Goal: Transaction & Acquisition: Purchase product/service

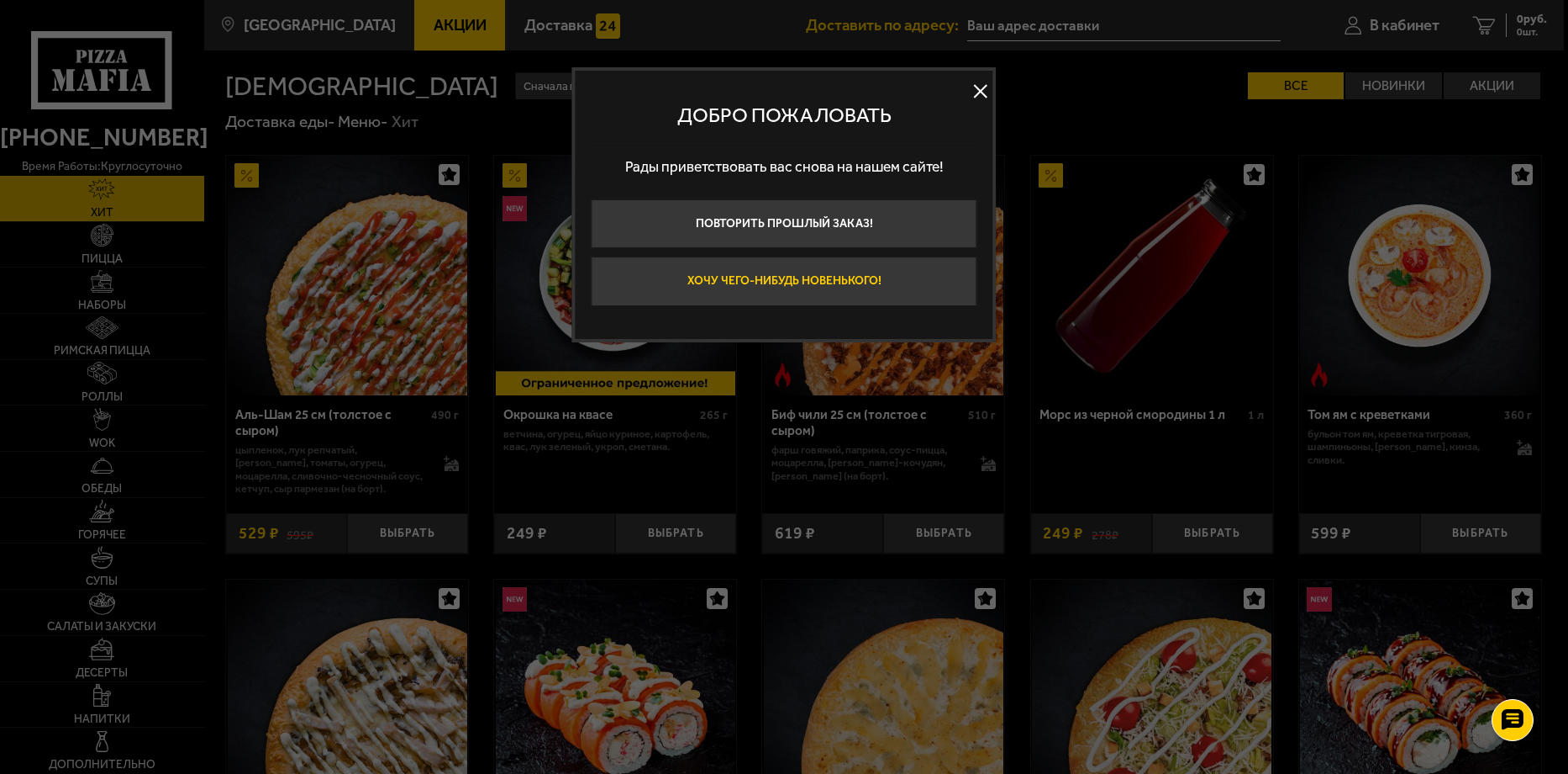
click at [870, 283] on button "Хочу чего-нибудь новенького!" at bounding box center [784, 280] width 385 height 48
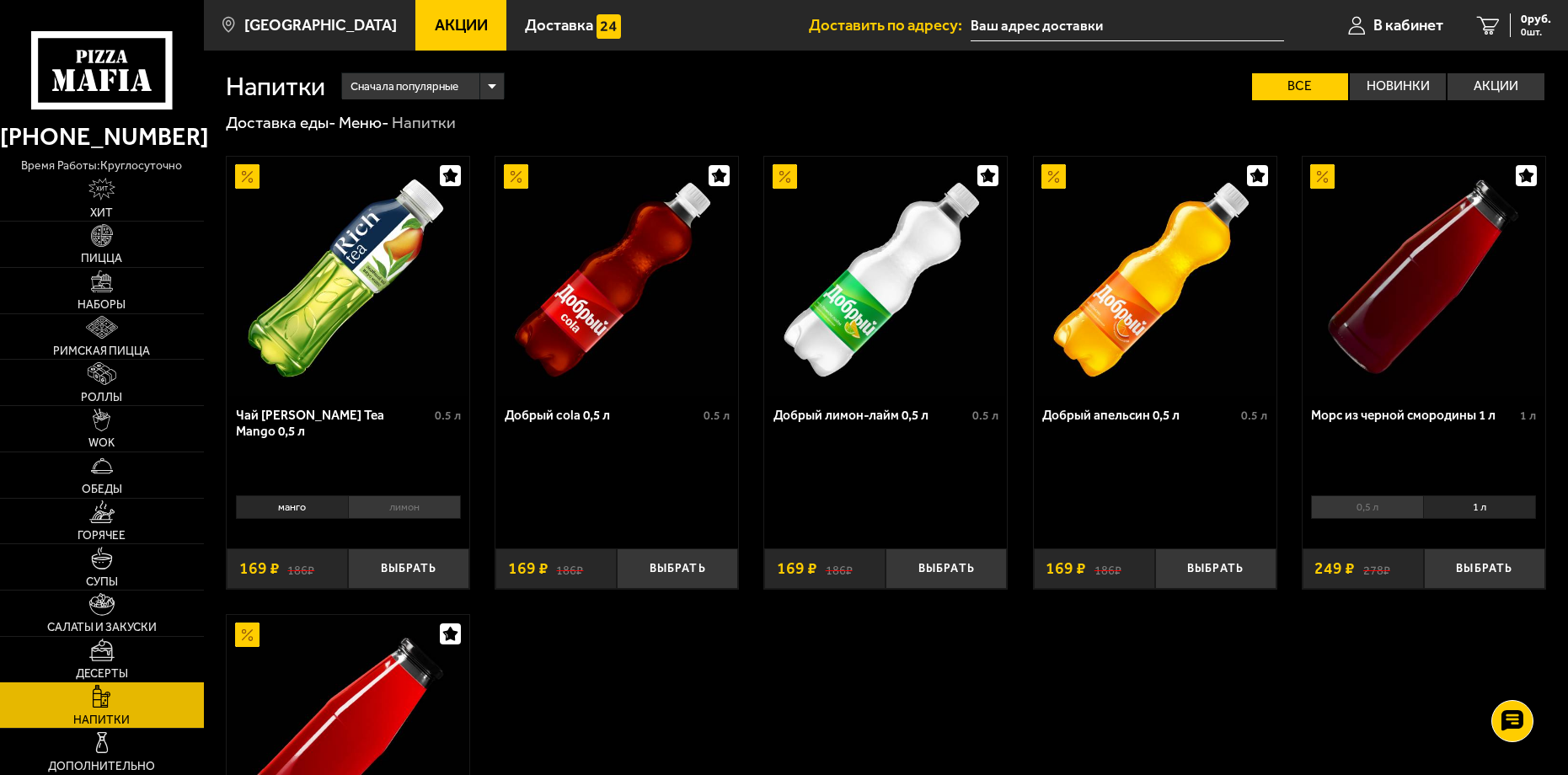
click at [118, 658] on link "Десерты" at bounding box center [102, 659] width 204 height 46
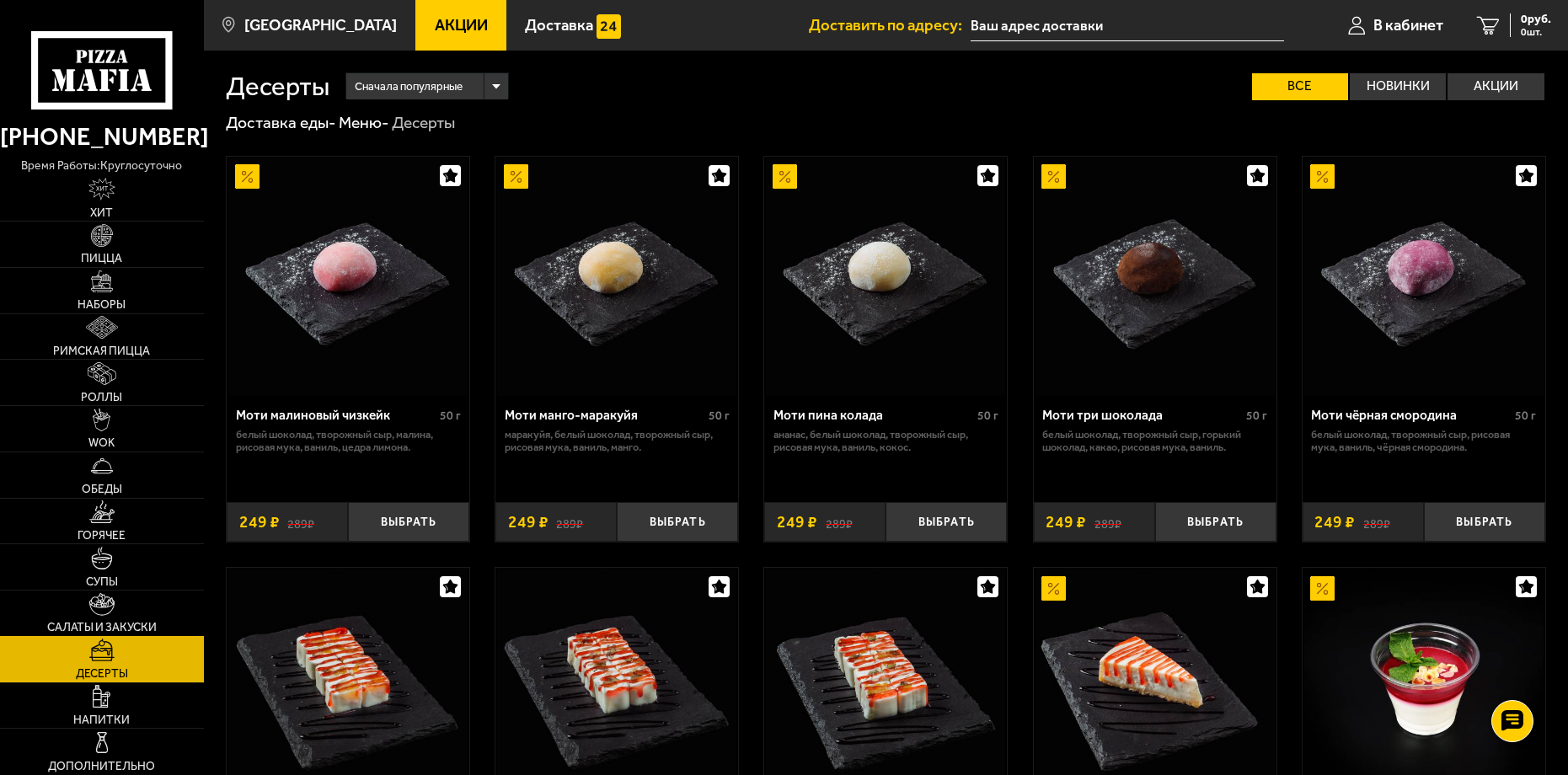
click at [115, 621] on span "Салаты и закуски" at bounding box center [102, 627] width 109 height 11
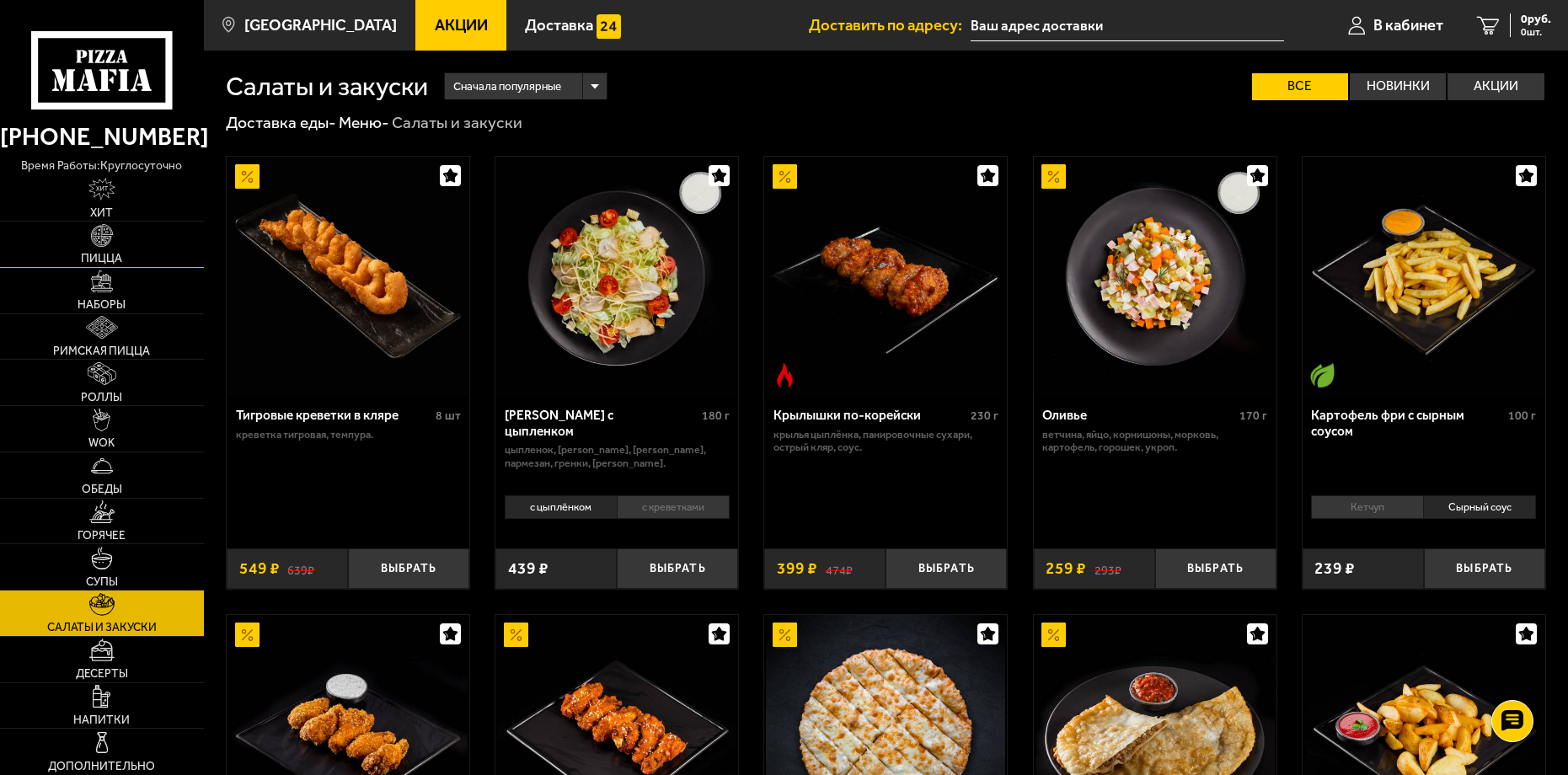
click at [114, 248] on link "Пицца" at bounding box center [102, 244] width 204 height 46
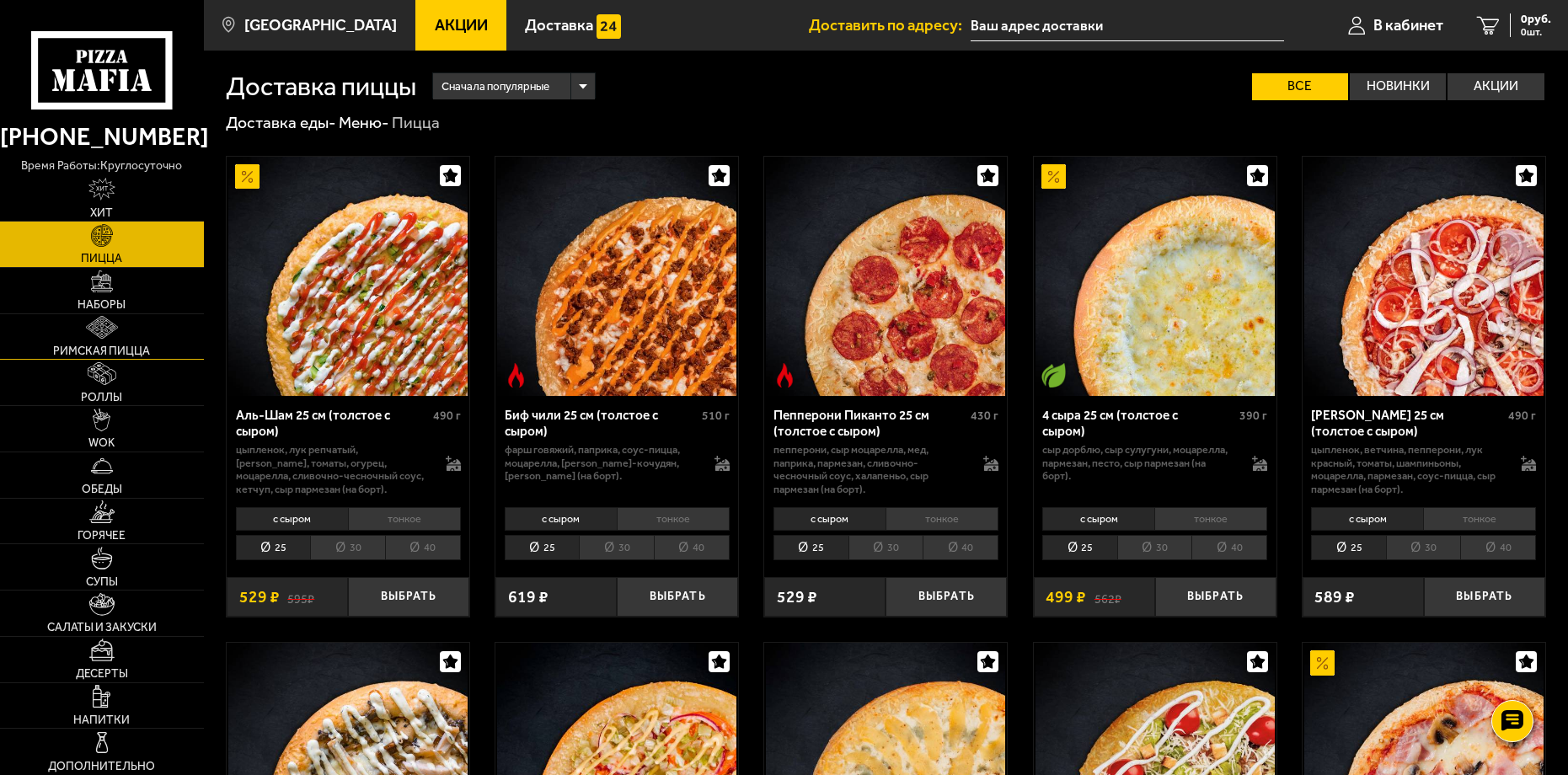
click at [107, 337] on img at bounding box center [102, 327] width 33 height 23
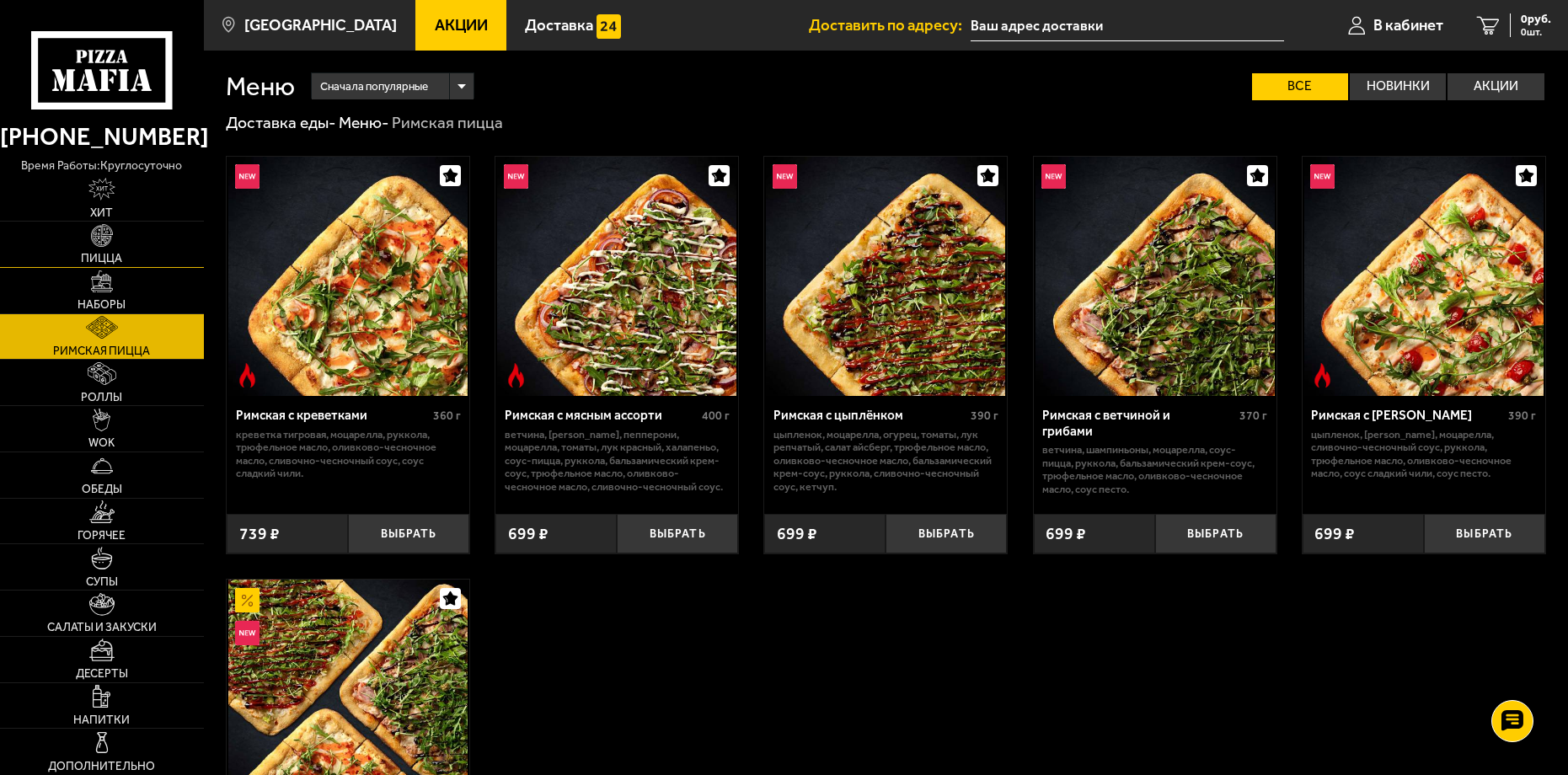
click at [113, 243] on img at bounding box center [103, 236] width 23 height 23
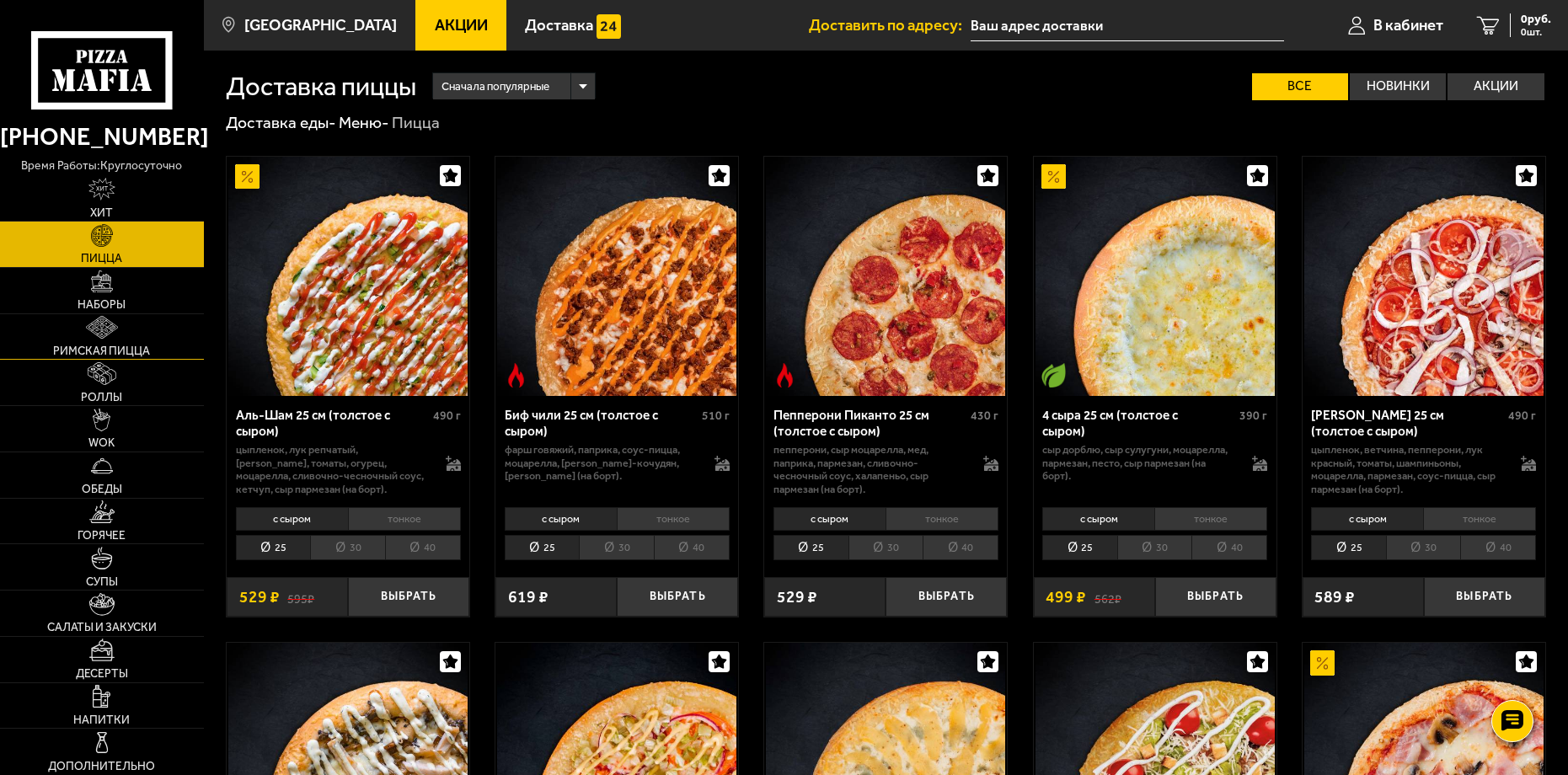
click at [104, 334] on img at bounding box center [102, 327] width 33 height 23
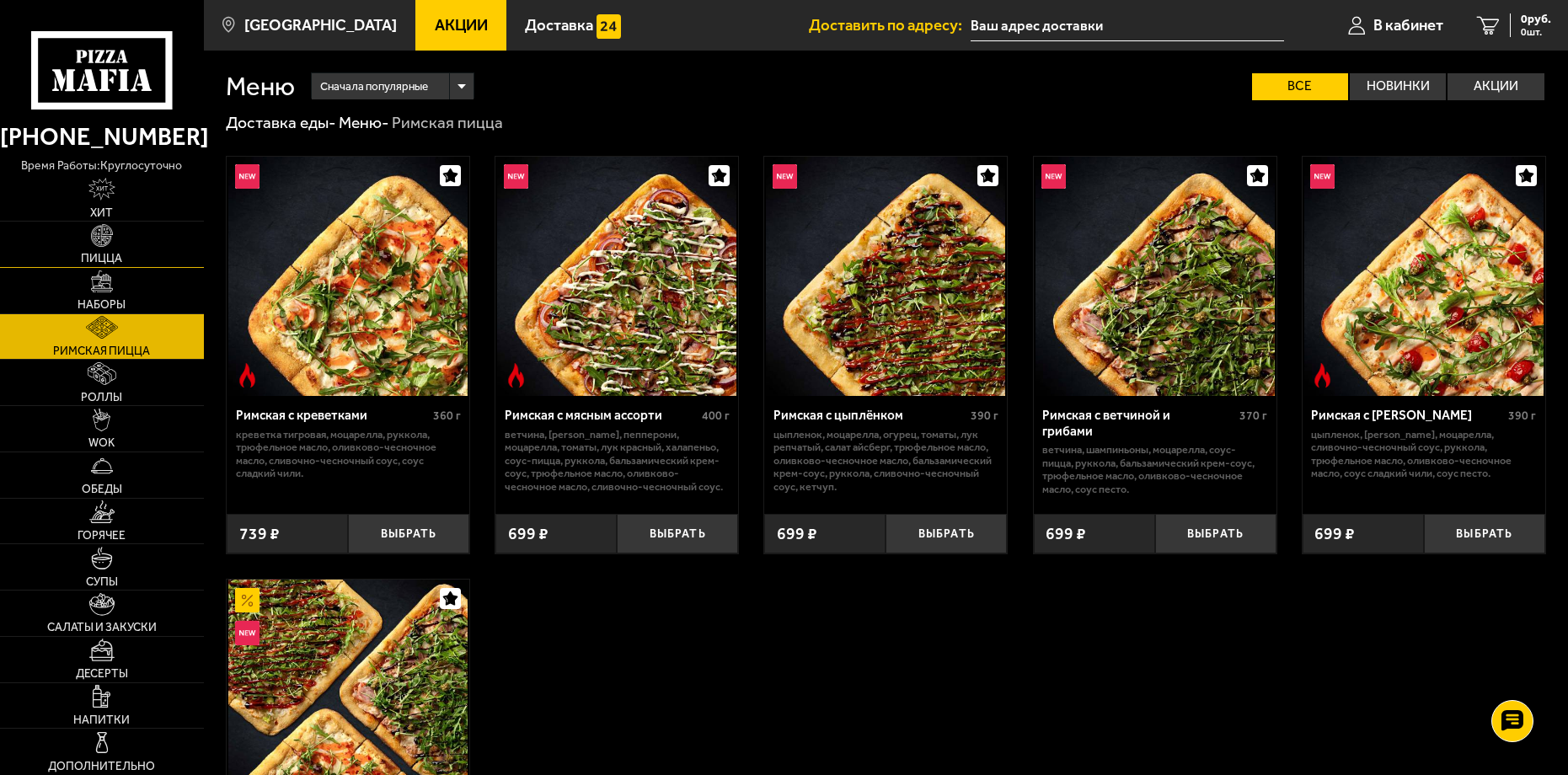
click at [52, 242] on link "Пицца" at bounding box center [102, 244] width 204 height 46
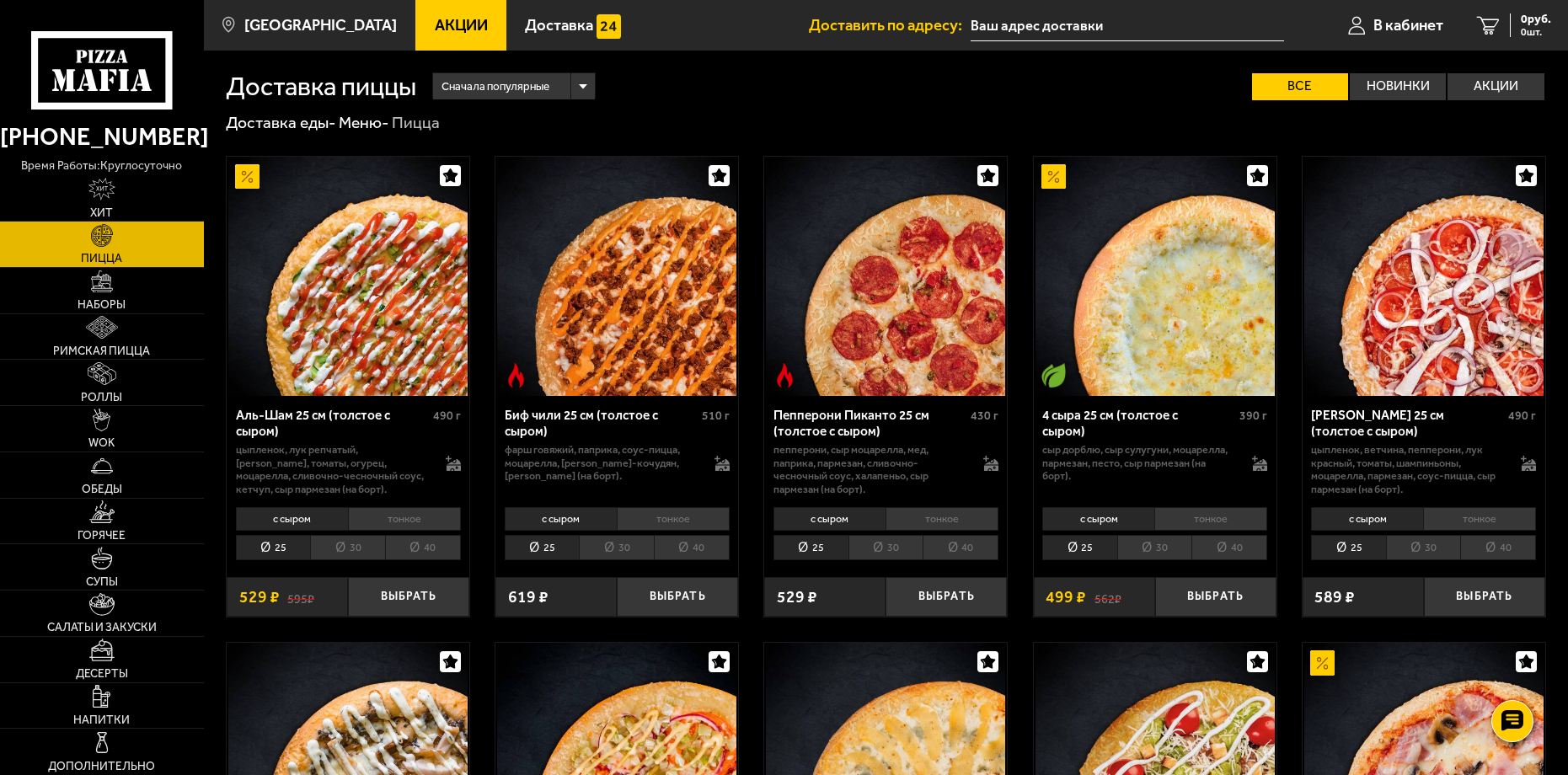
click at [336, 540] on li "30" at bounding box center [347, 547] width 75 height 26
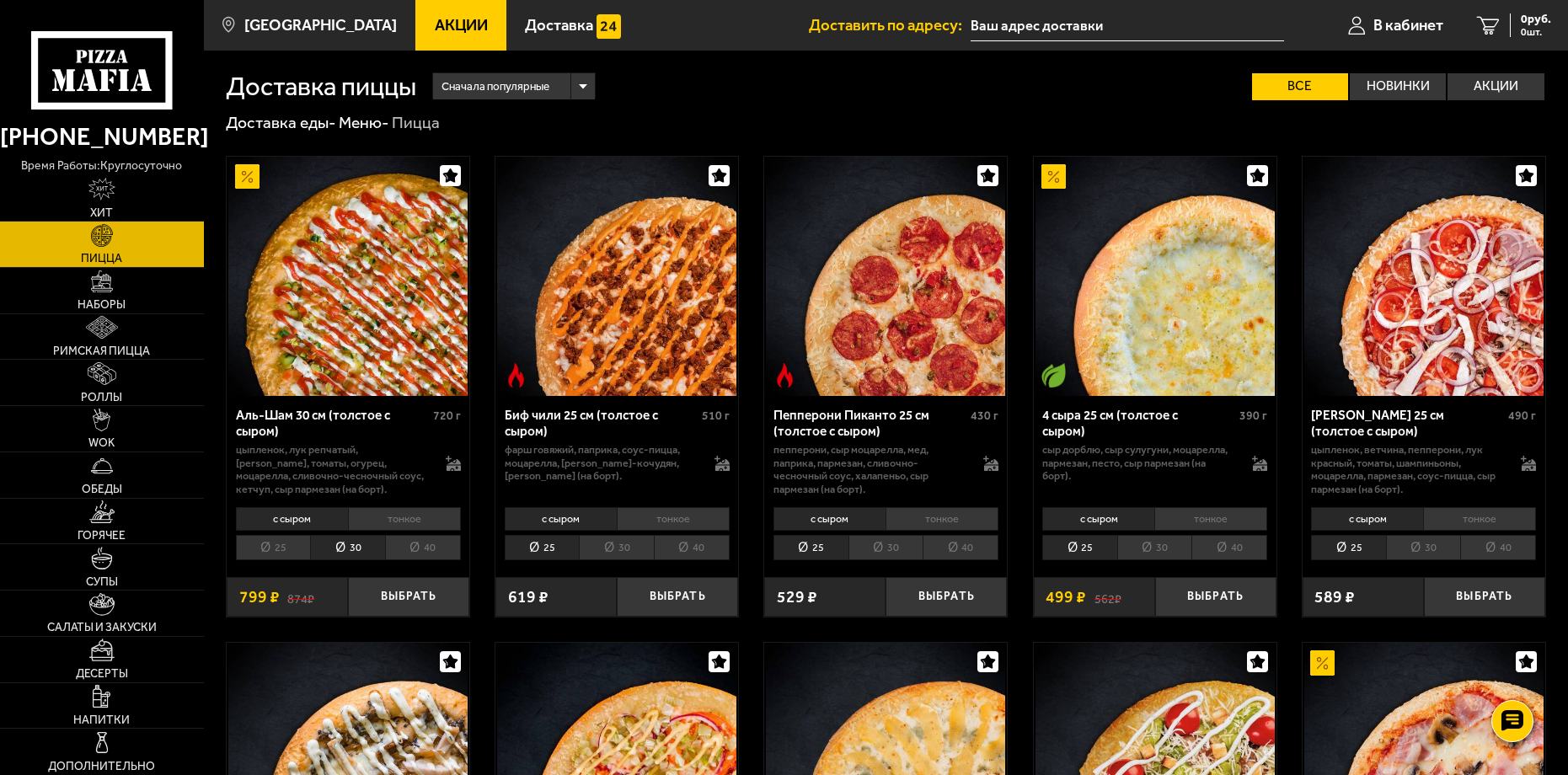
click at [354, 518] on li "тонкое" at bounding box center [404, 518] width 113 height 24
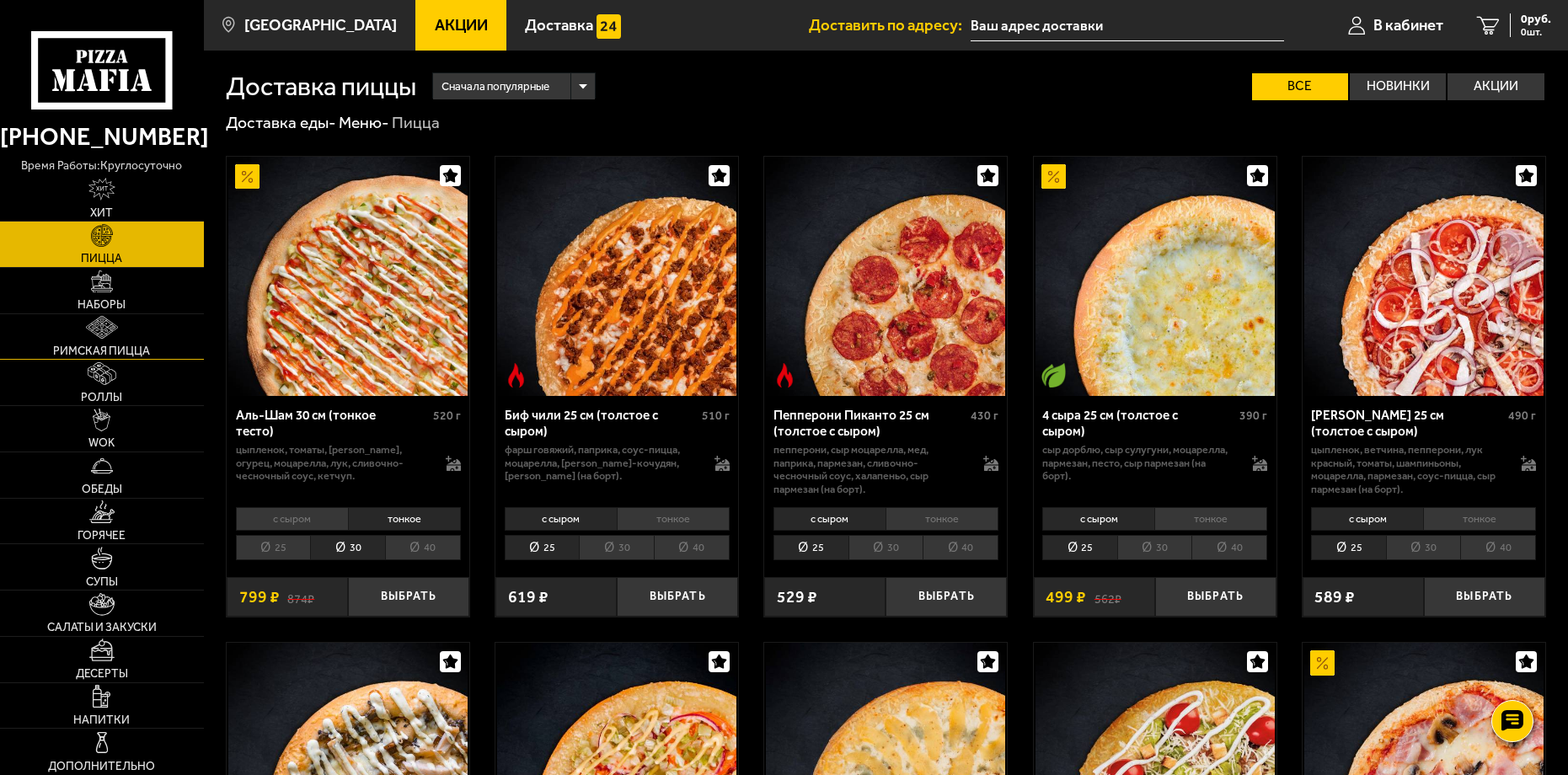
click at [95, 330] on img at bounding box center [102, 327] width 33 height 23
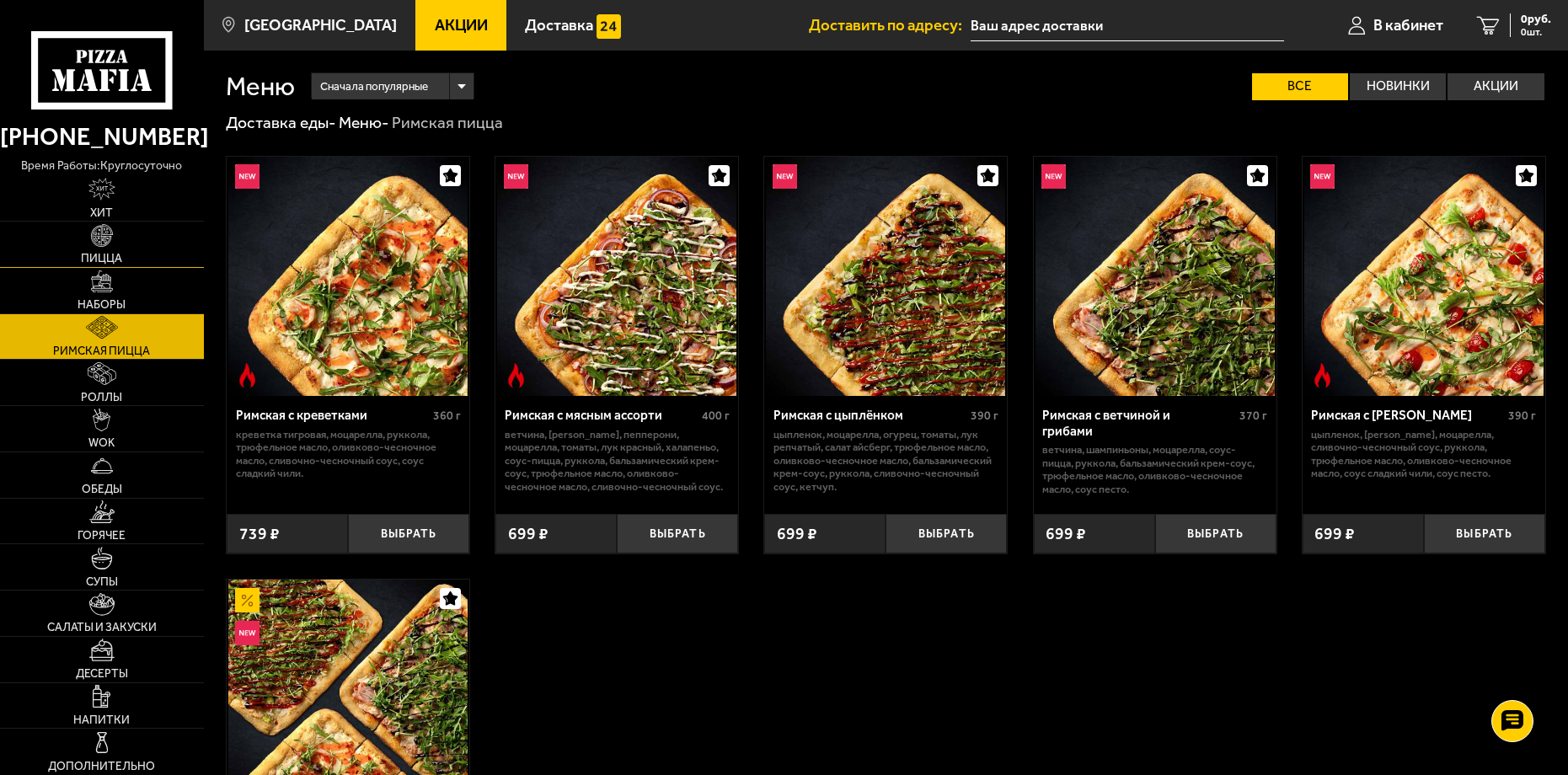
click at [149, 258] on link "Пицца" at bounding box center [102, 244] width 204 height 46
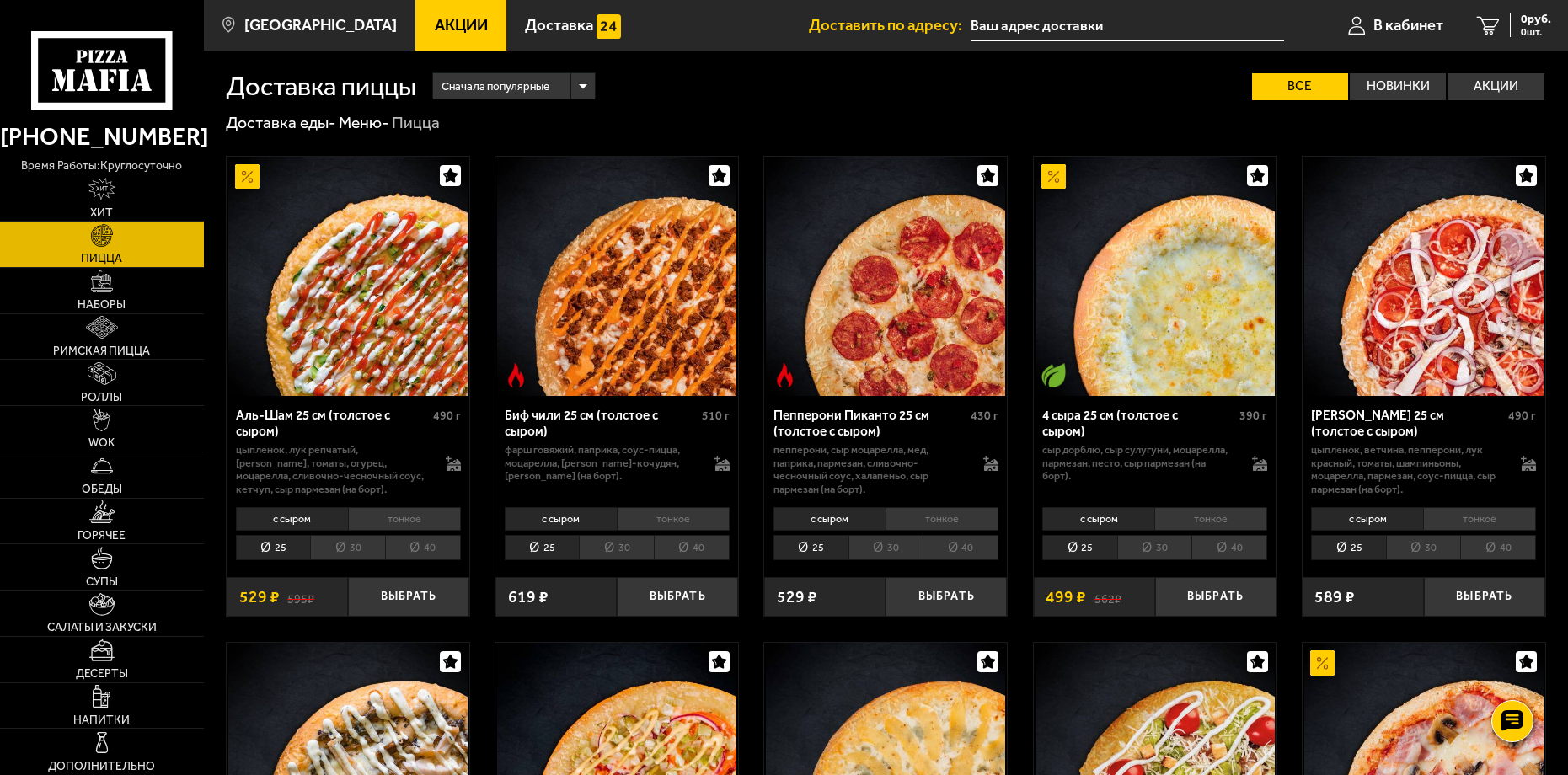
click at [378, 517] on li "тонкое" at bounding box center [404, 518] width 113 height 24
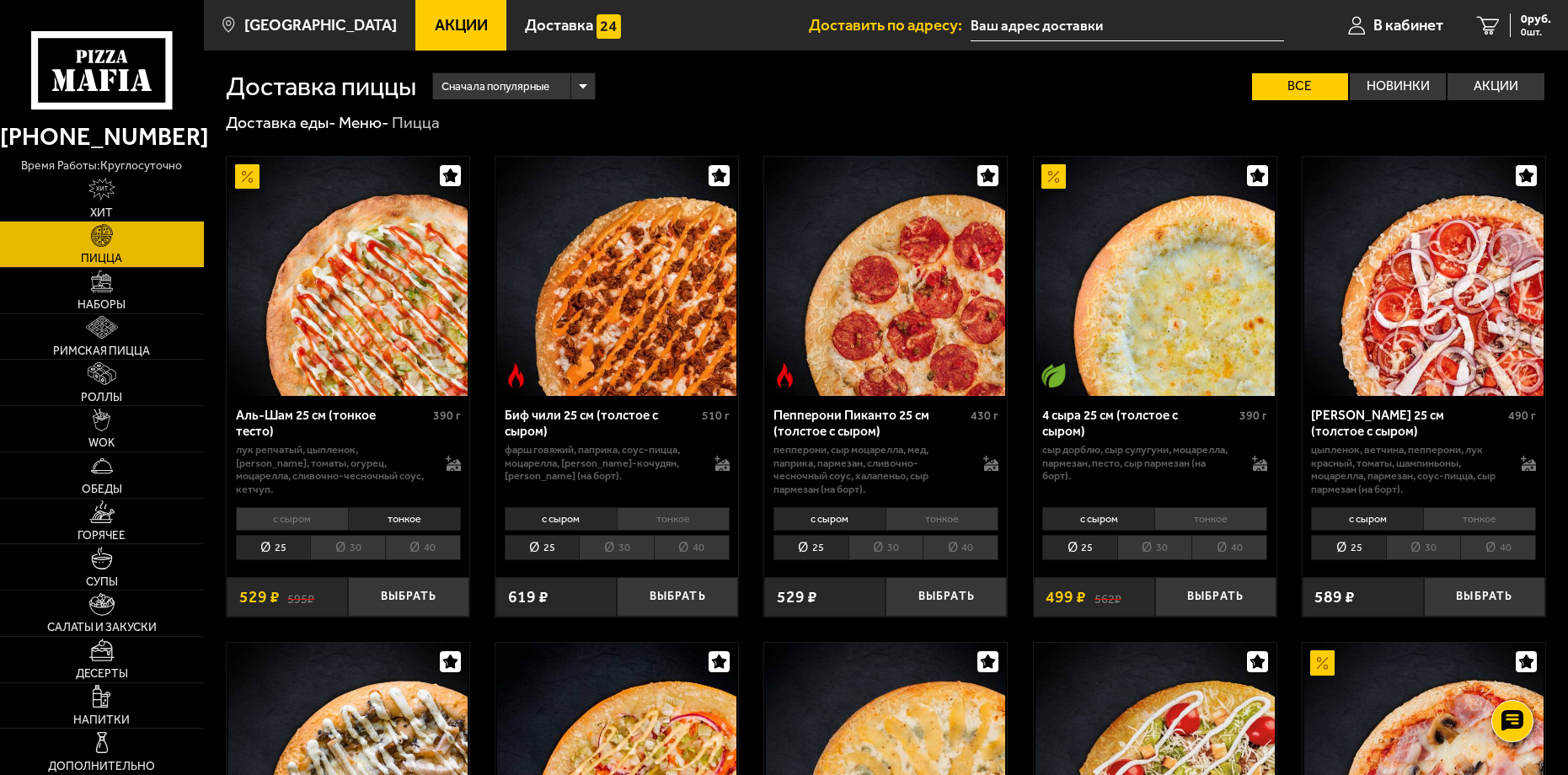
click at [347, 545] on li "30" at bounding box center [347, 547] width 75 height 26
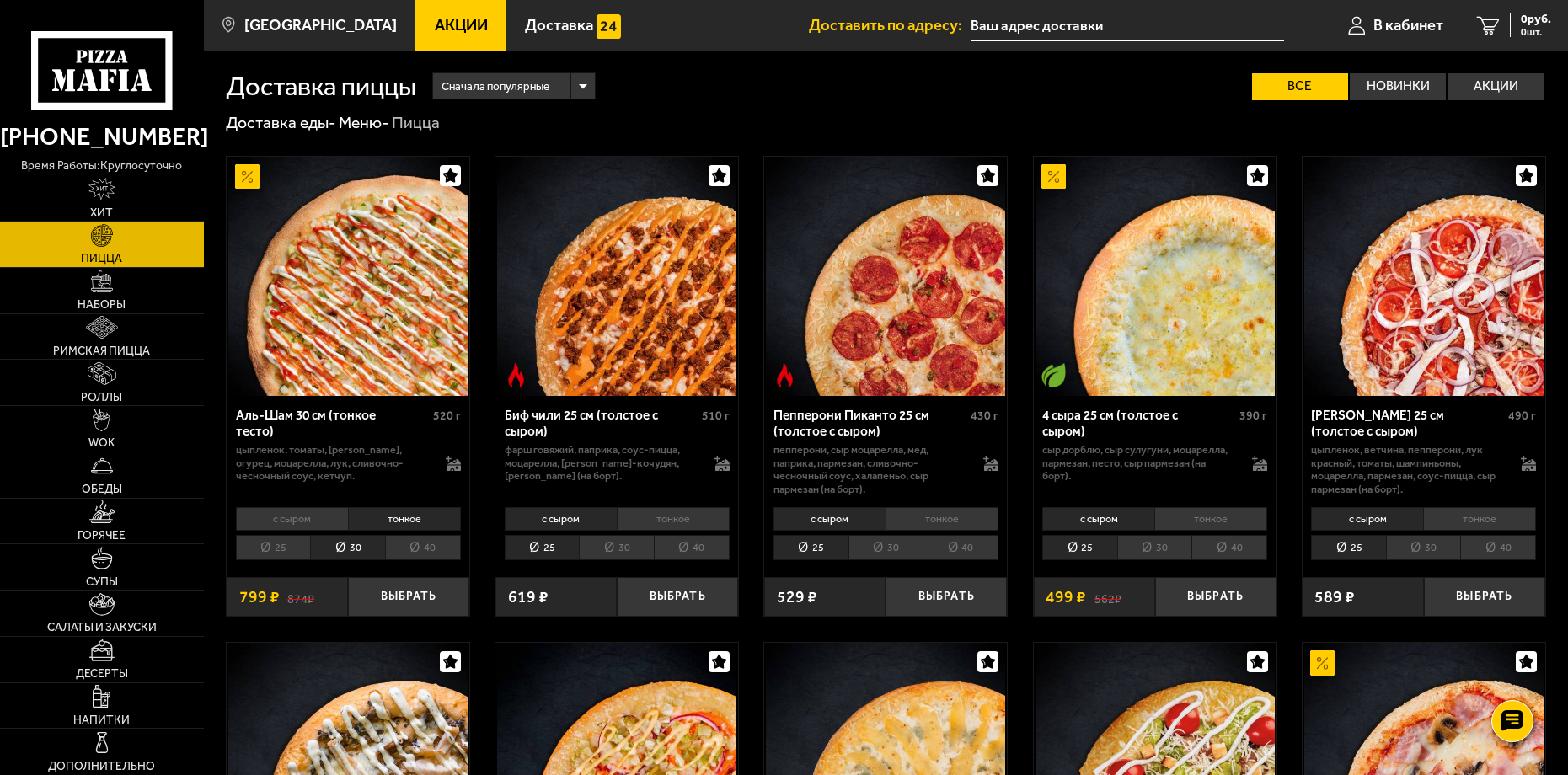
click at [290, 546] on li "25" at bounding box center [273, 547] width 75 height 26
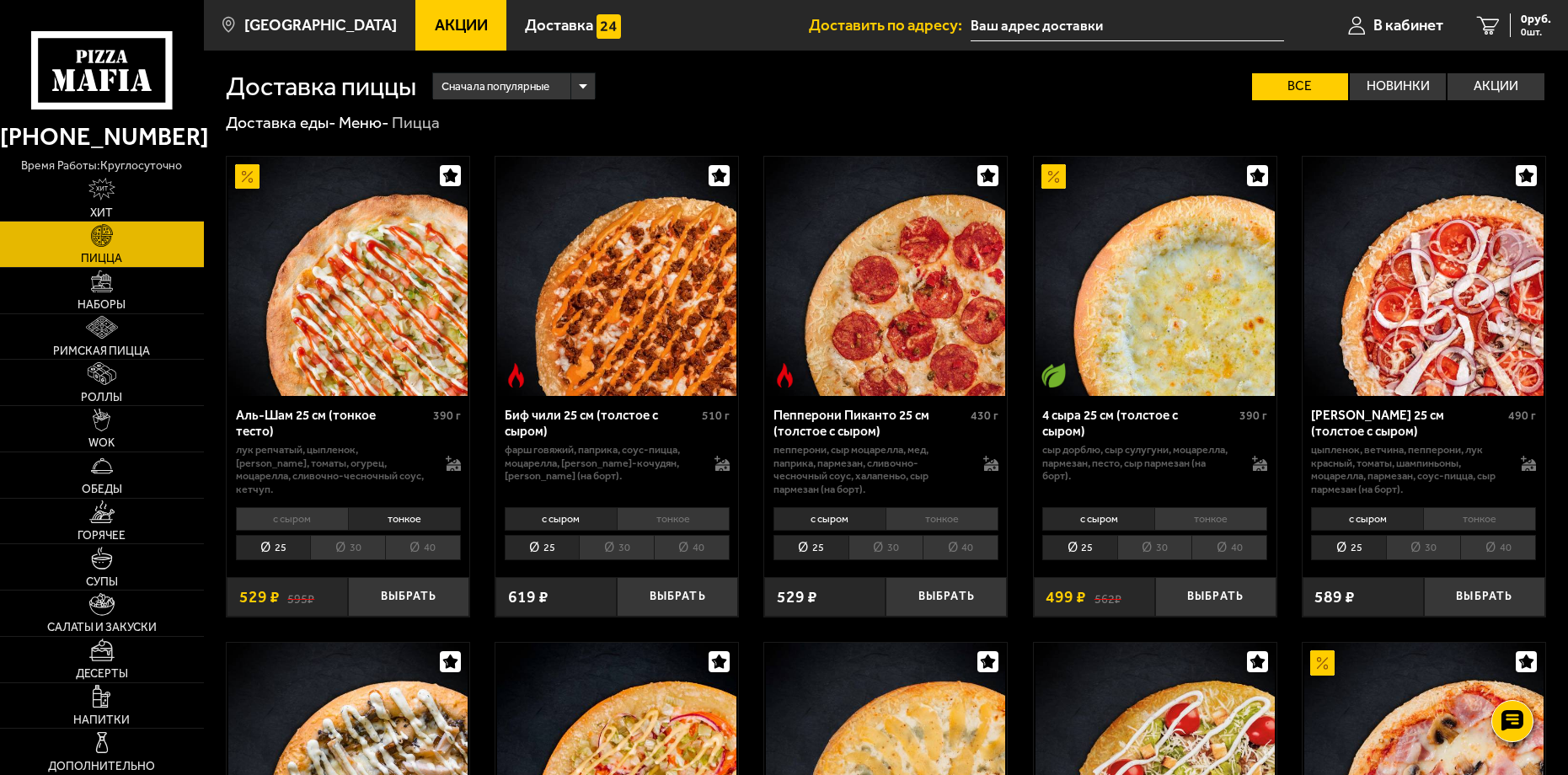
click at [348, 539] on li "30" at bounding box center [347, 547] width 75 height 26
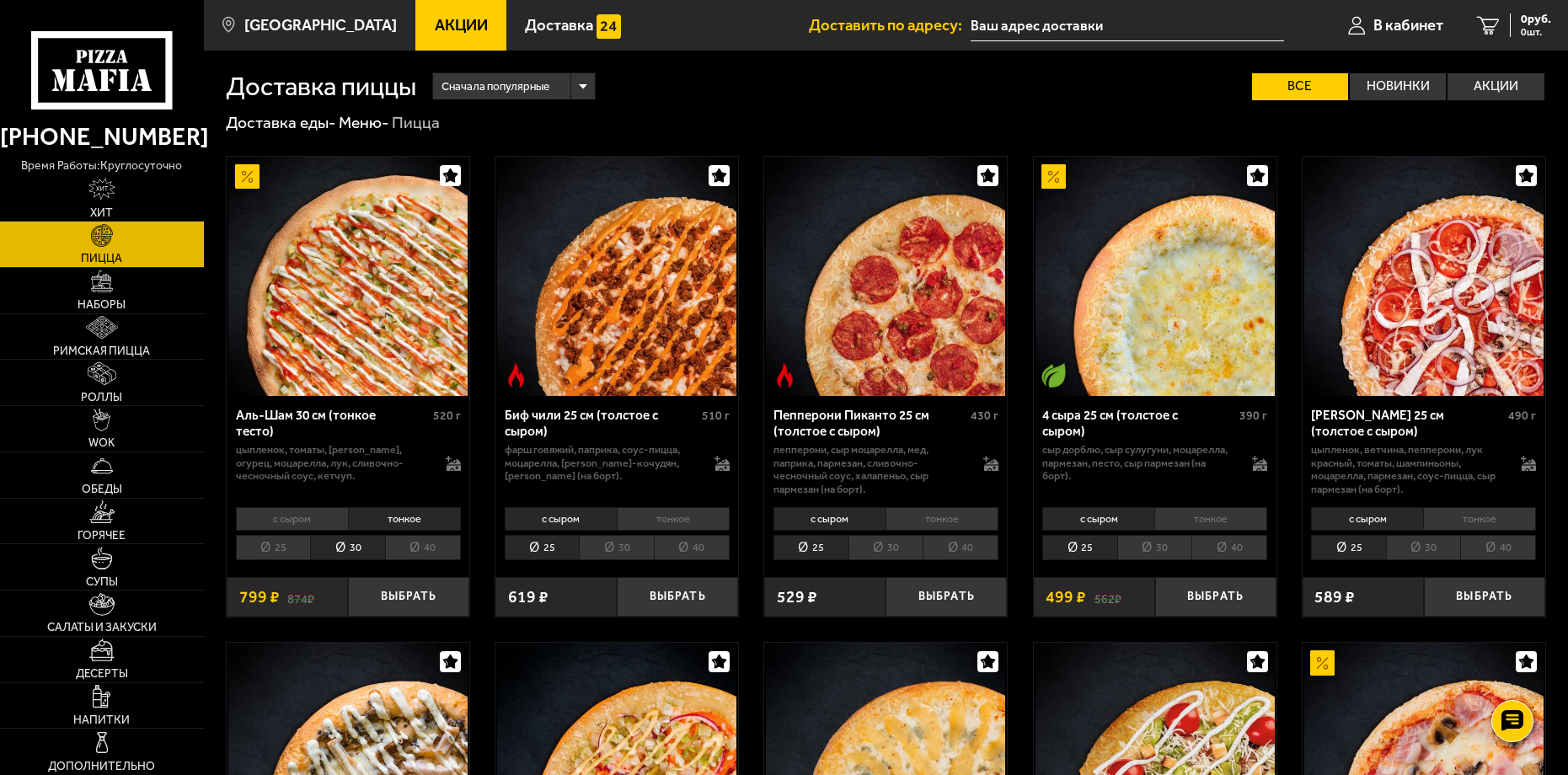
click at [290, 556] on li "25" at bounding box center [273, 547] width 75 height 26
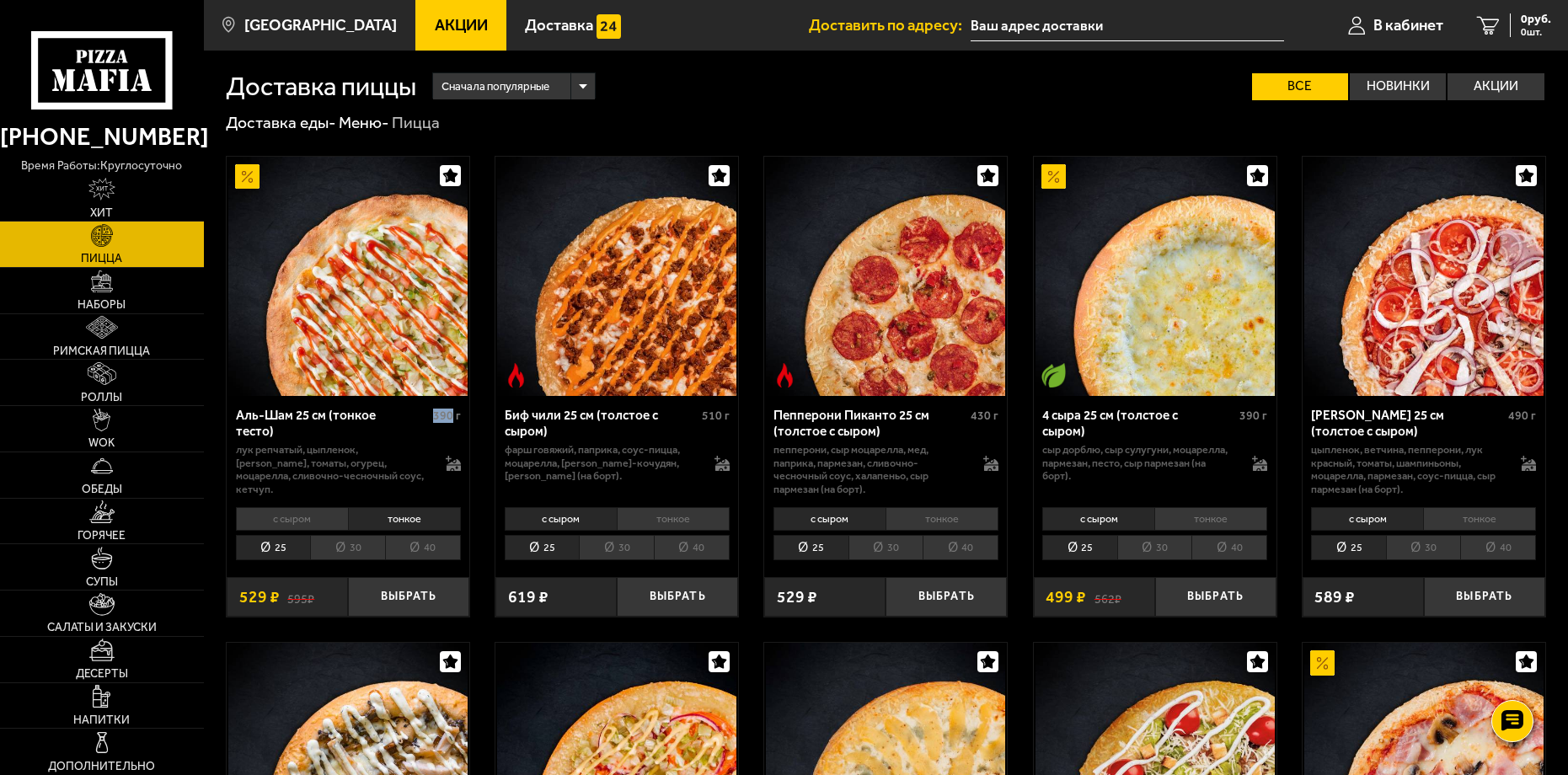
drag, startPoint x: 437, startPoint y: 415, endPoint x: 451, endPoint y: 417, distance: 14.1
click at [451, 417] on span "390 г" at bounding box center [446, 415] width 28 height 14
click at [423, 429] on div "Аль-Шам 25 см (тонкое тесто)" at bounding box center [332, 423] width 193 height 31
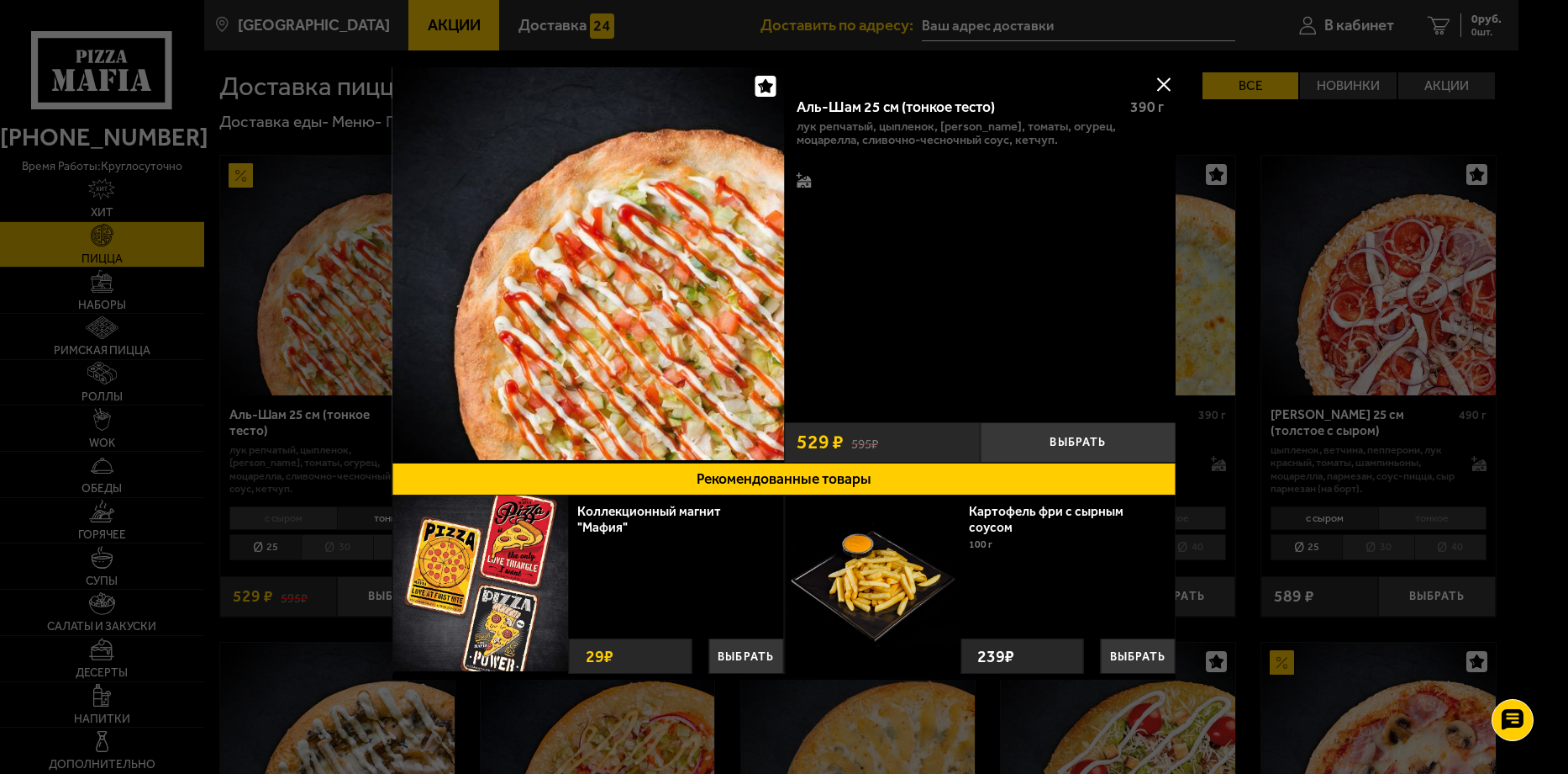
click at [1161, 76] on button at bounding box center [1164, 84] width 26 height 26
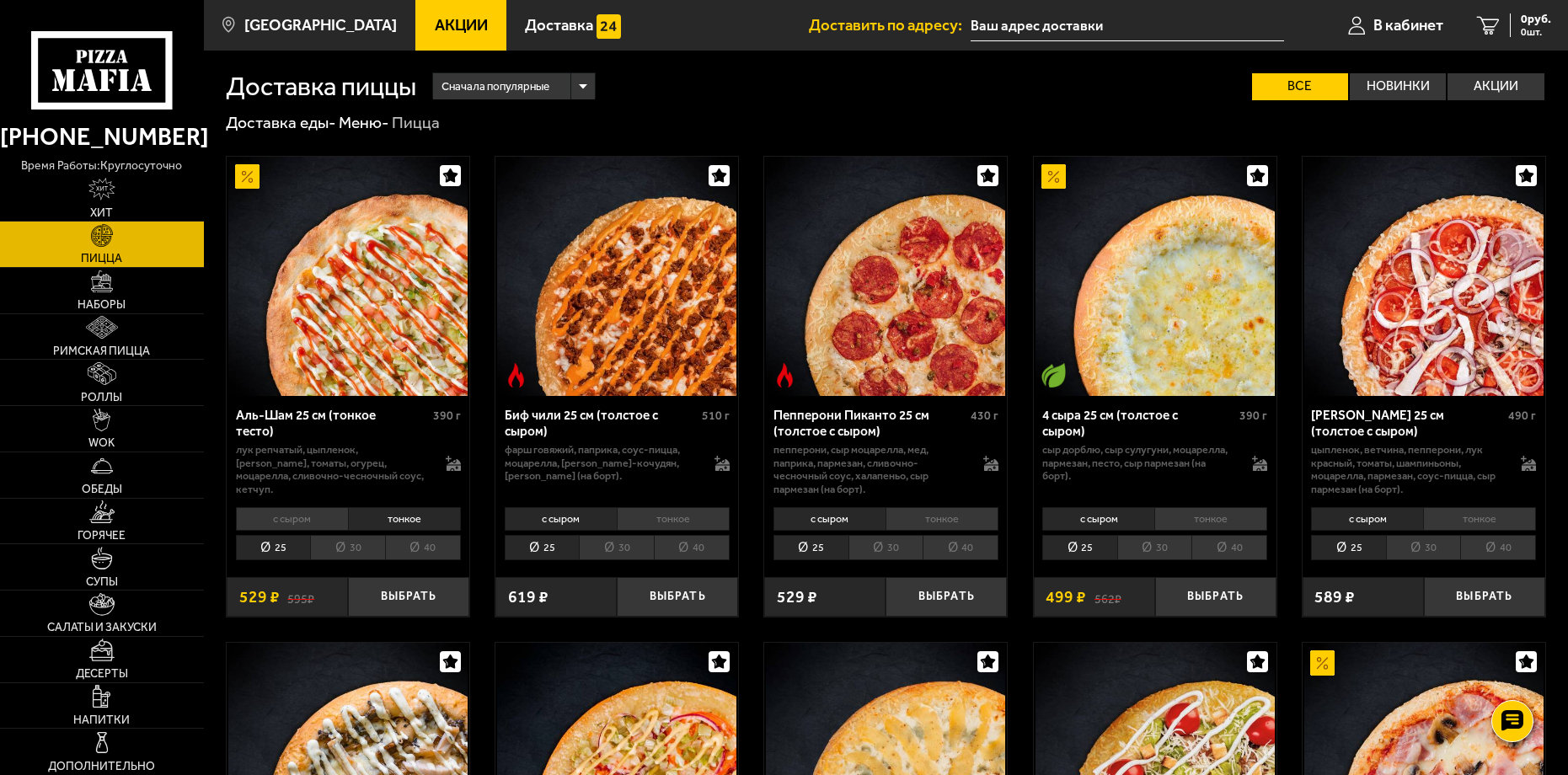
click at [342, 546] on li "30" at bounding box center [347, 547] width 75 height 26
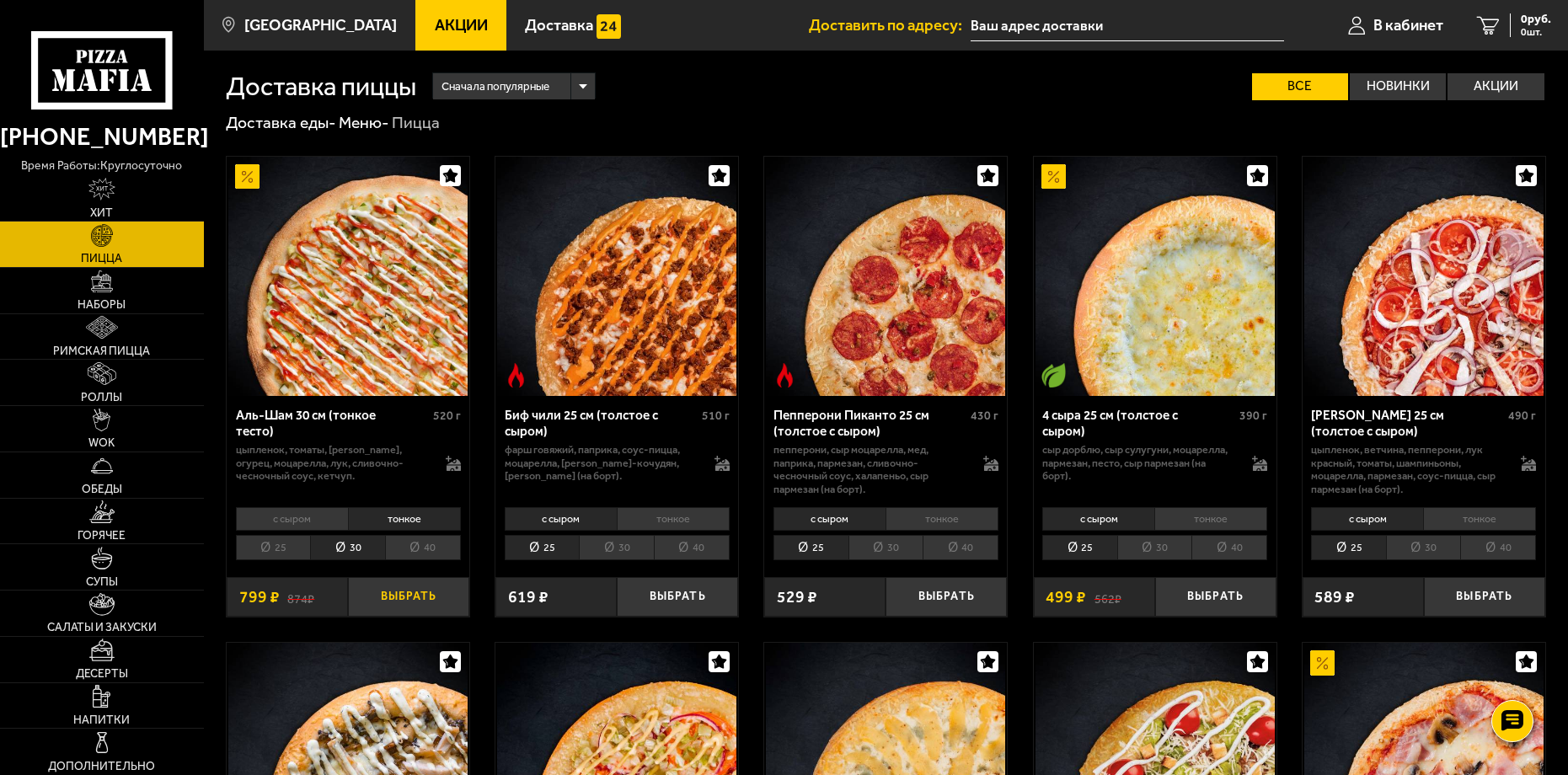
click at [375, 590] on button "Выбрать" at bounding box center [408, 596] width 121 height 40
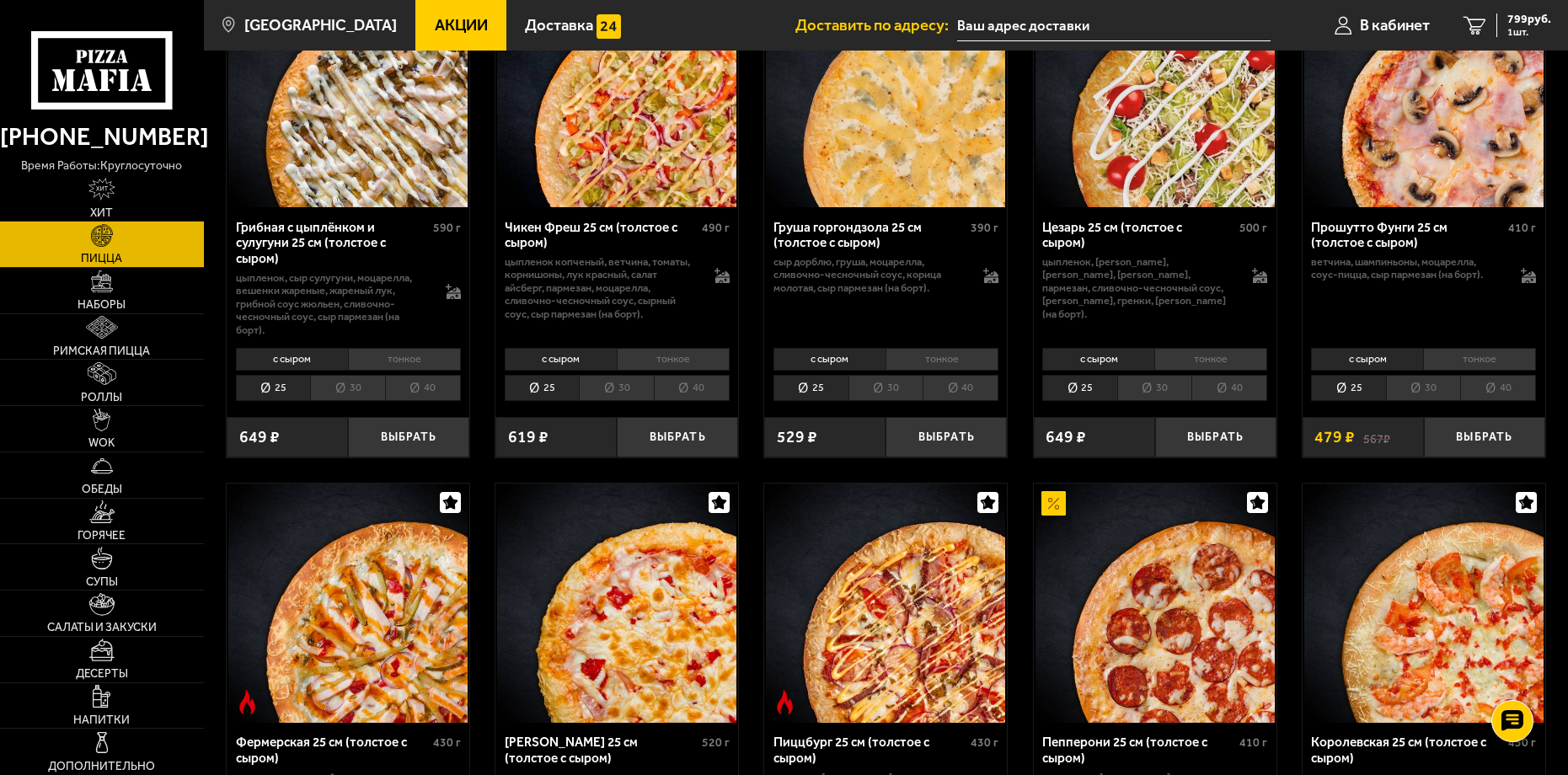
scroll to position [673, 0]
click at [142, 421] on link "WOK" at bounding box center [102, 429] width 204 height 46
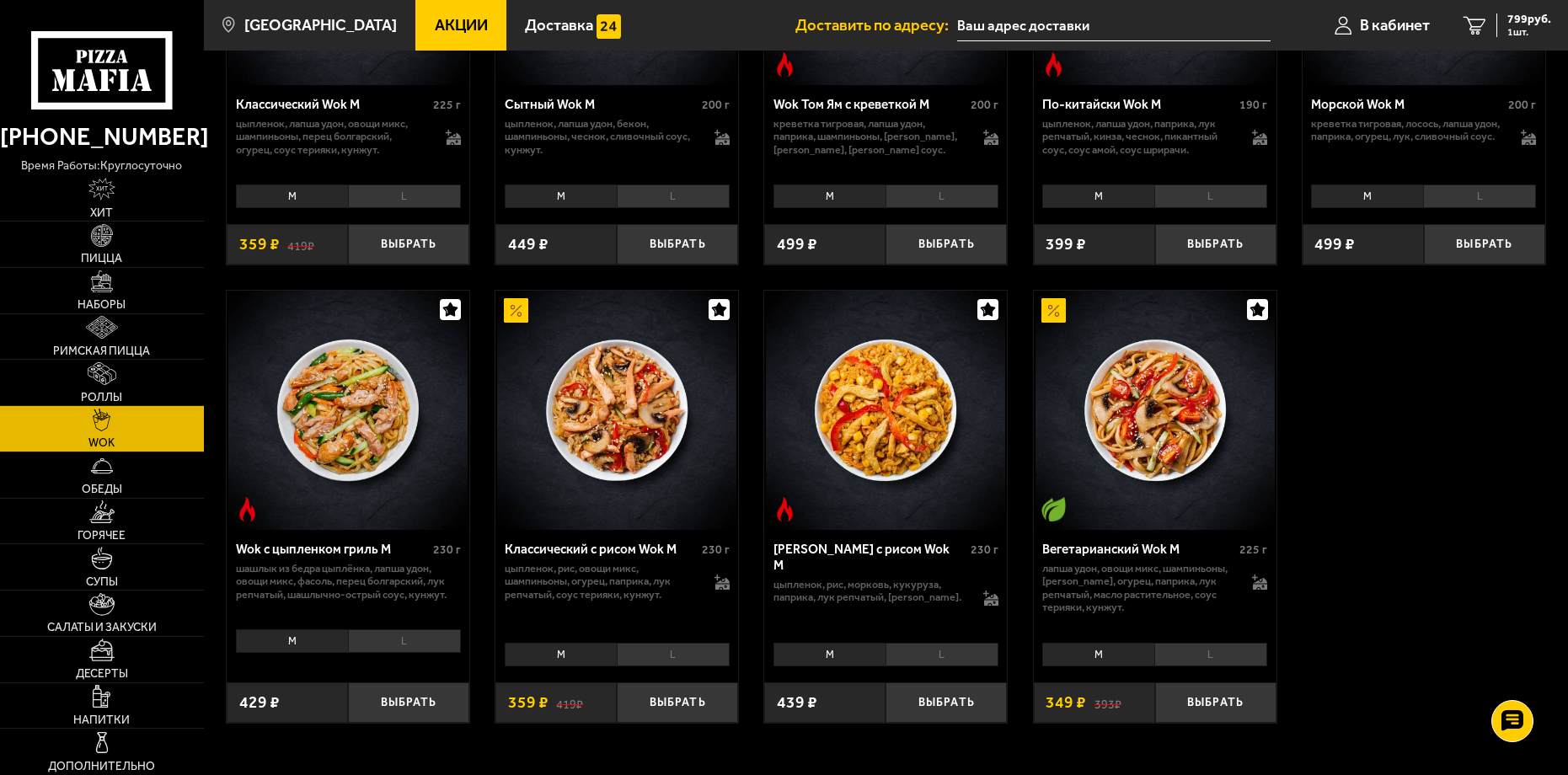
scroll to position [758, 0]
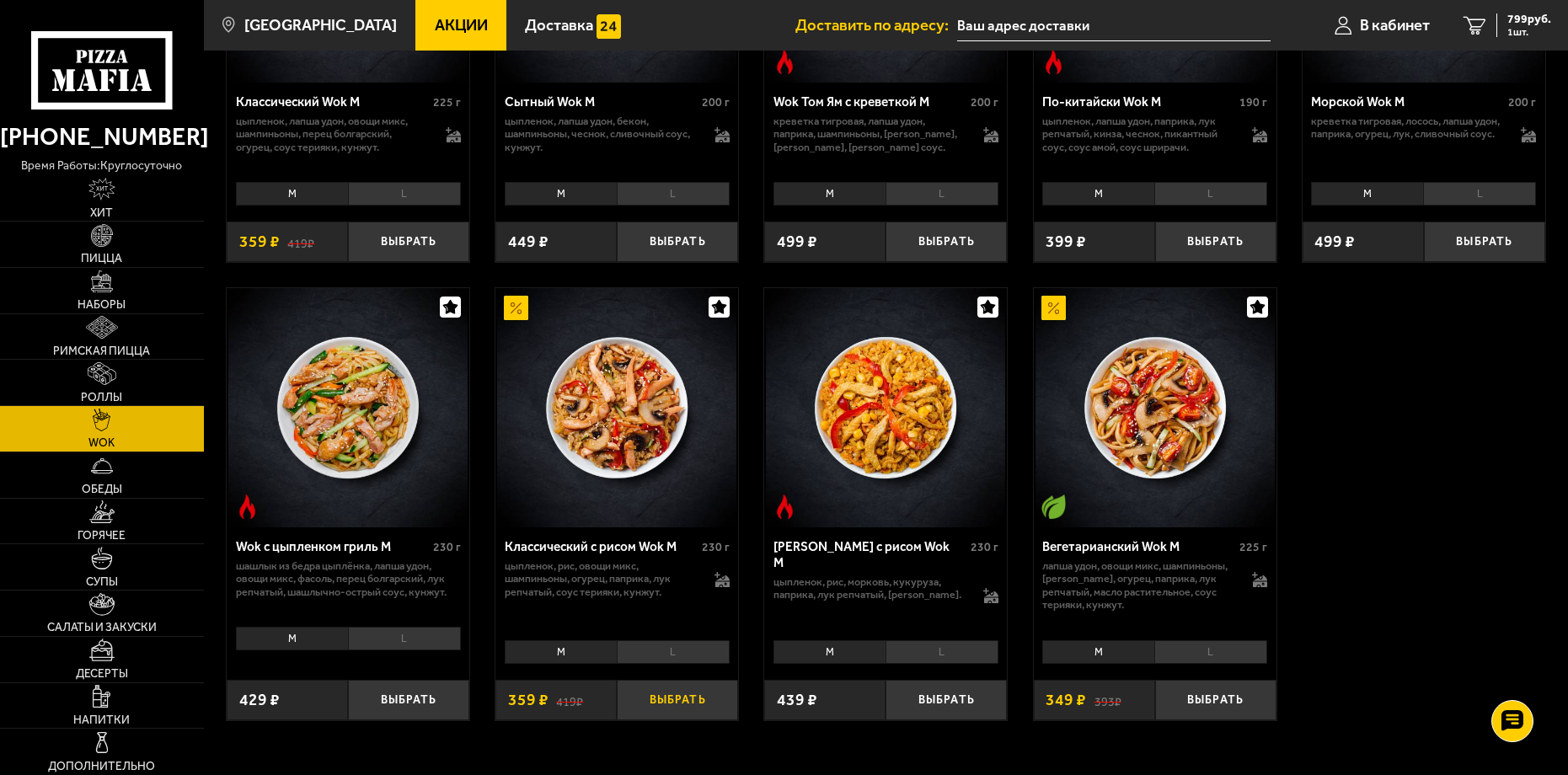
click at [639, 693] on button "Выбрать" at bounding box center [676, 699] width 121 height 40
click at [118, 246] on link "Пицца" at bounding box center [102, 244] width 204 height 46
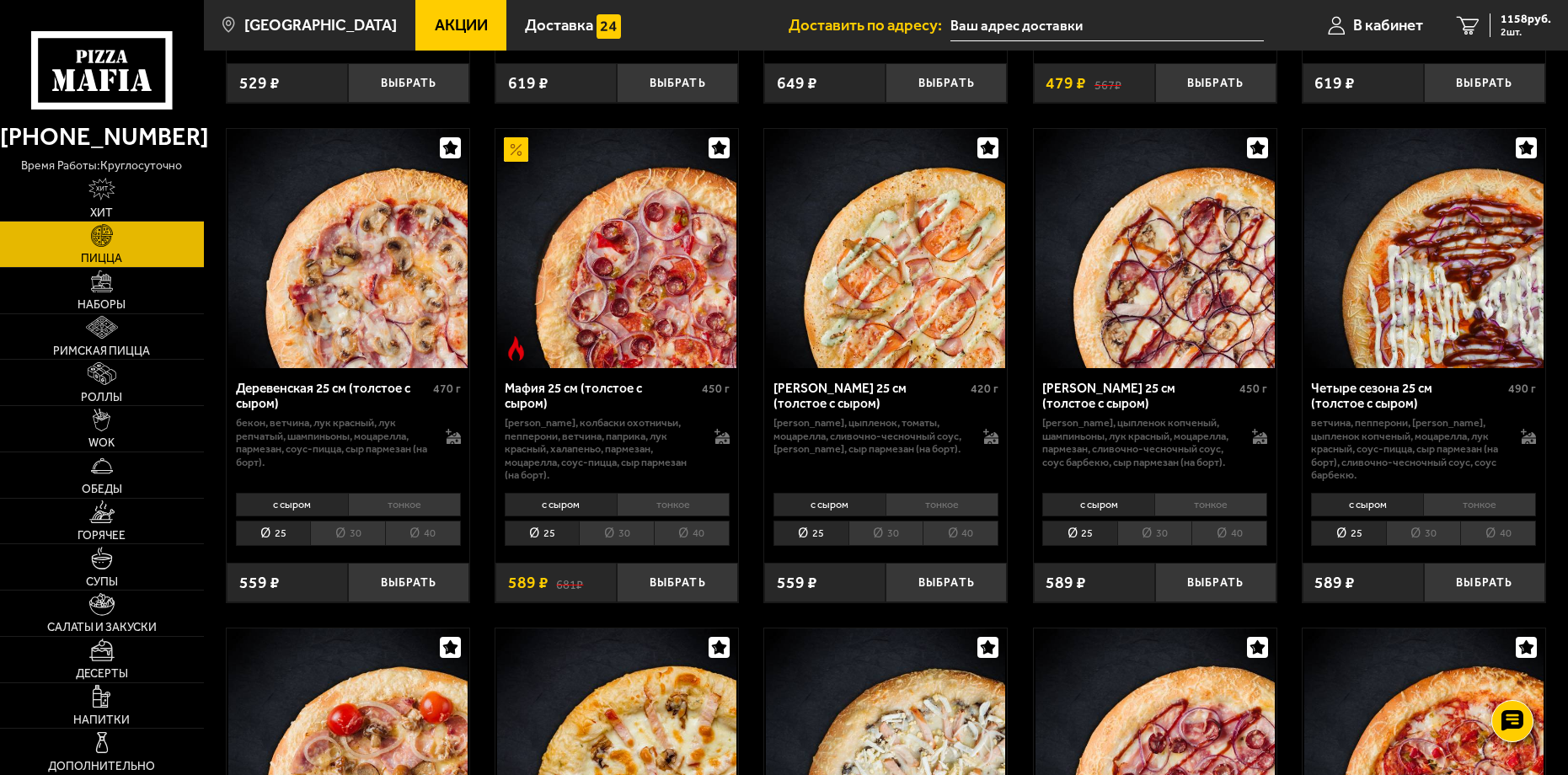
scroll to position [1516, 0]
click at [1405, 545] on li "30" at bounding box center [1422, 532] width 75 height 26
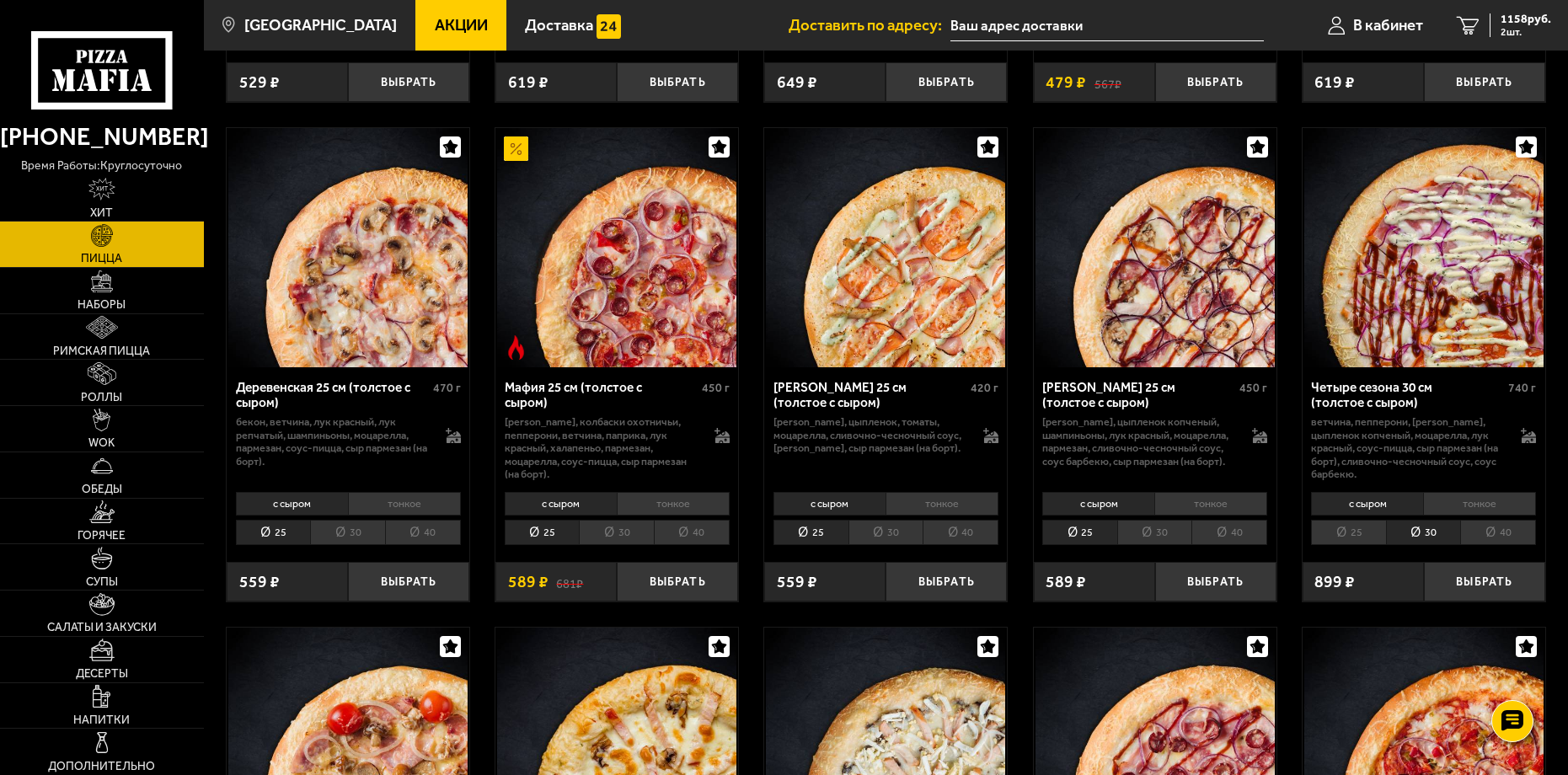
click at [1341, 546] on li "25" at bounding box center [1348, 532] width 75 height 26
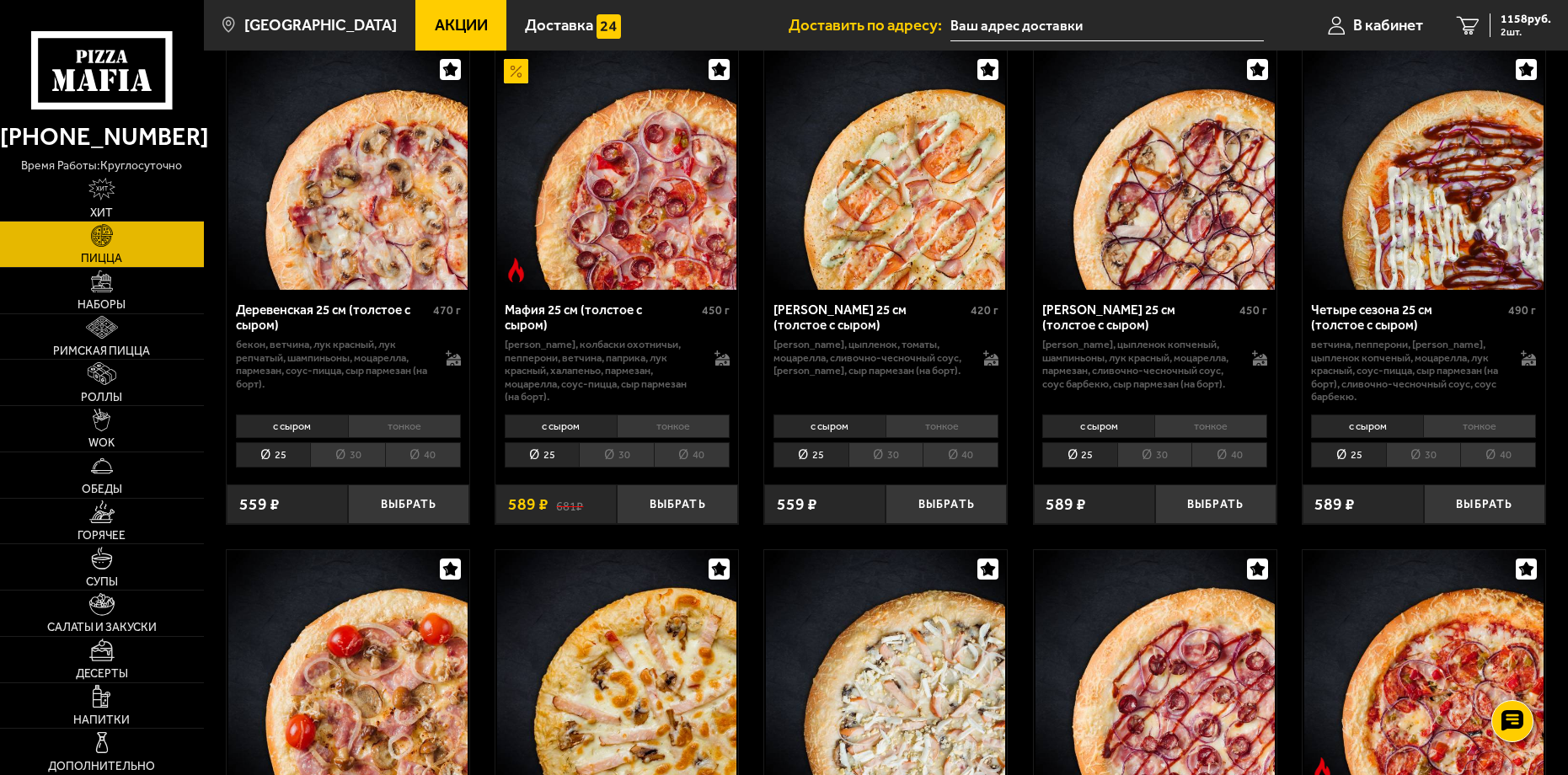
scroll to position [1599, 0]
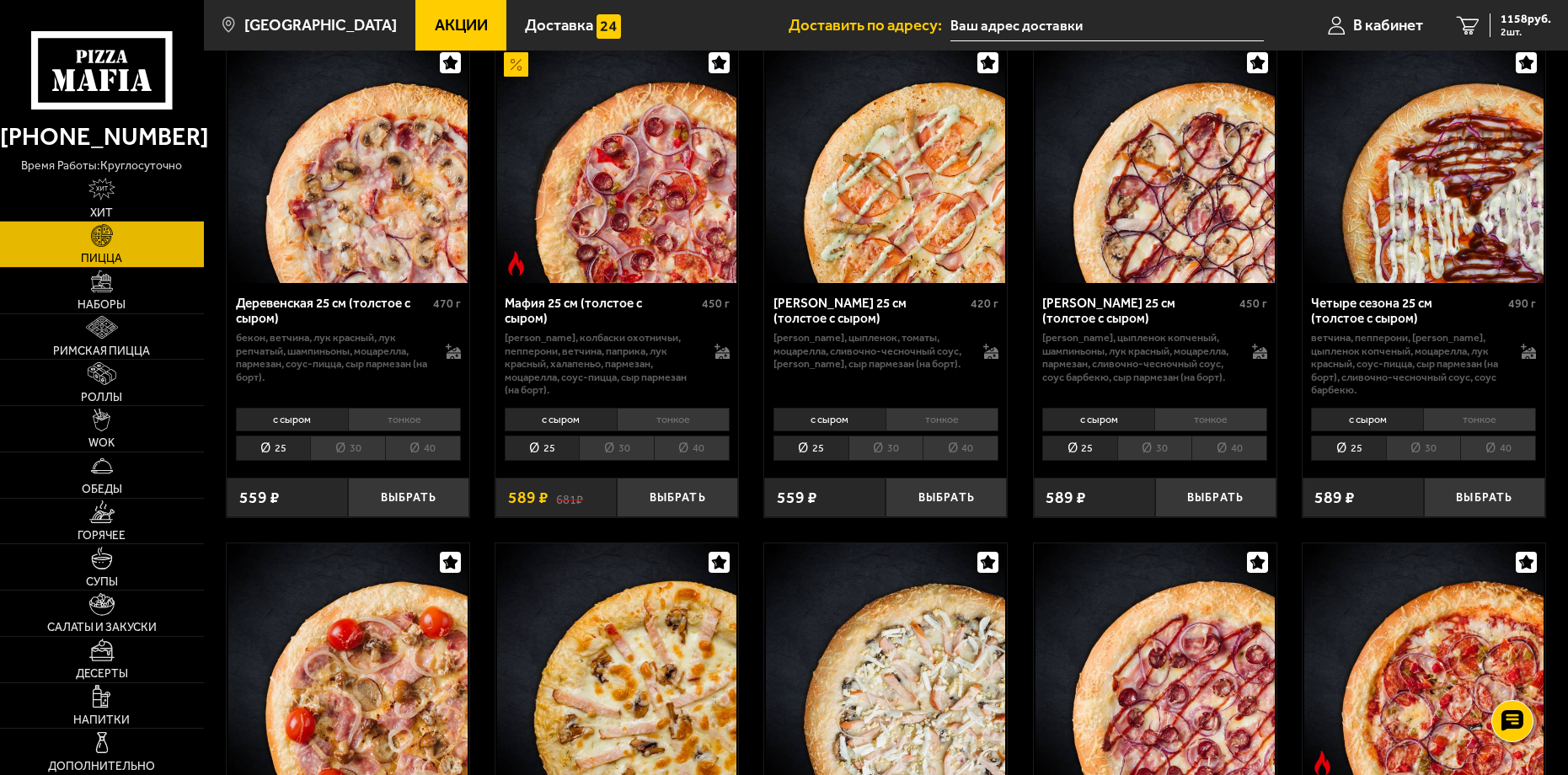
click at [1417, 461] on li "30" at bounding box center [1422, 448] width 75 height 26
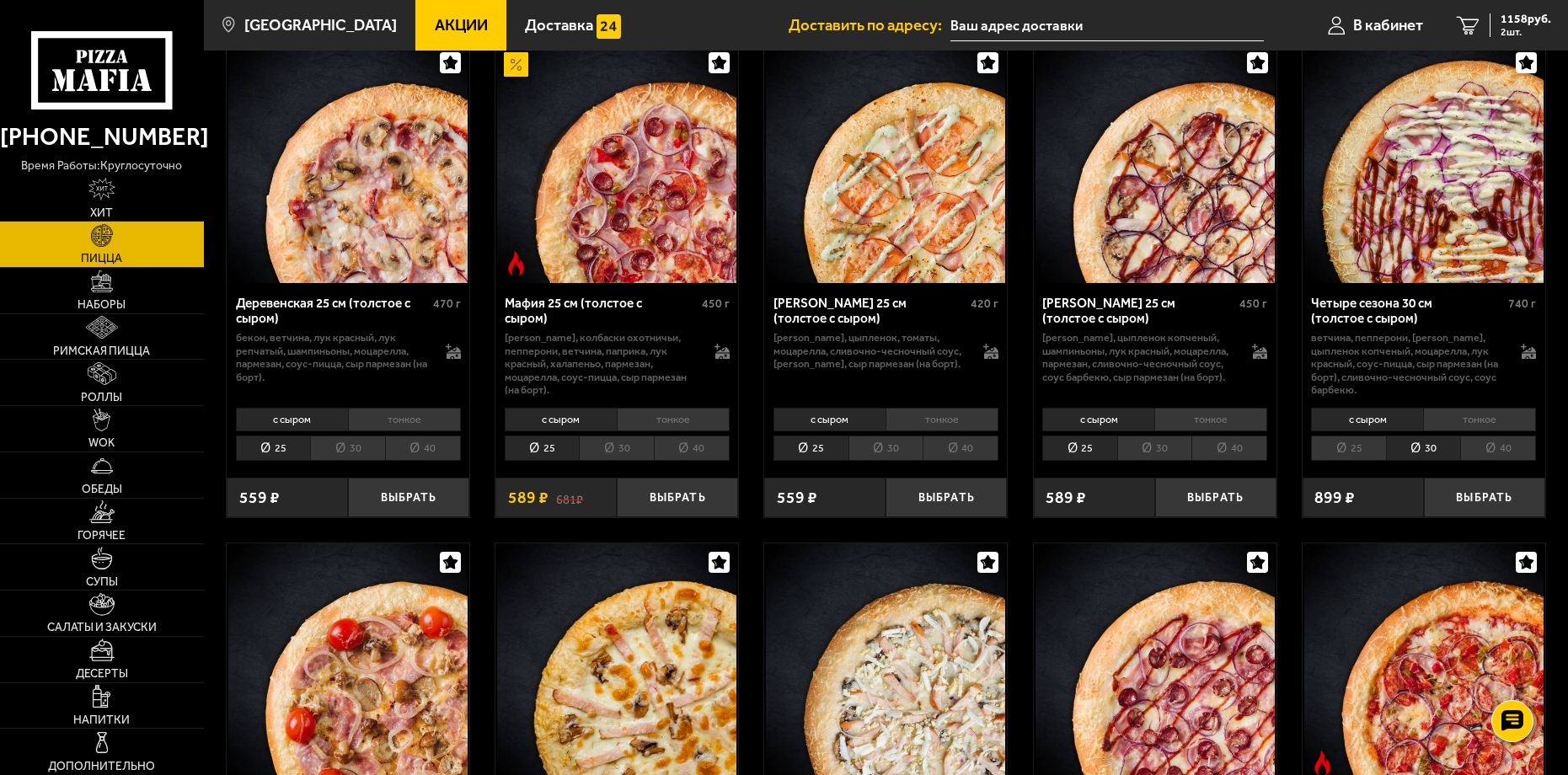
click at [1445, 431] on li "тонкое" at bounding box center [1479, 419] width 113 height 24
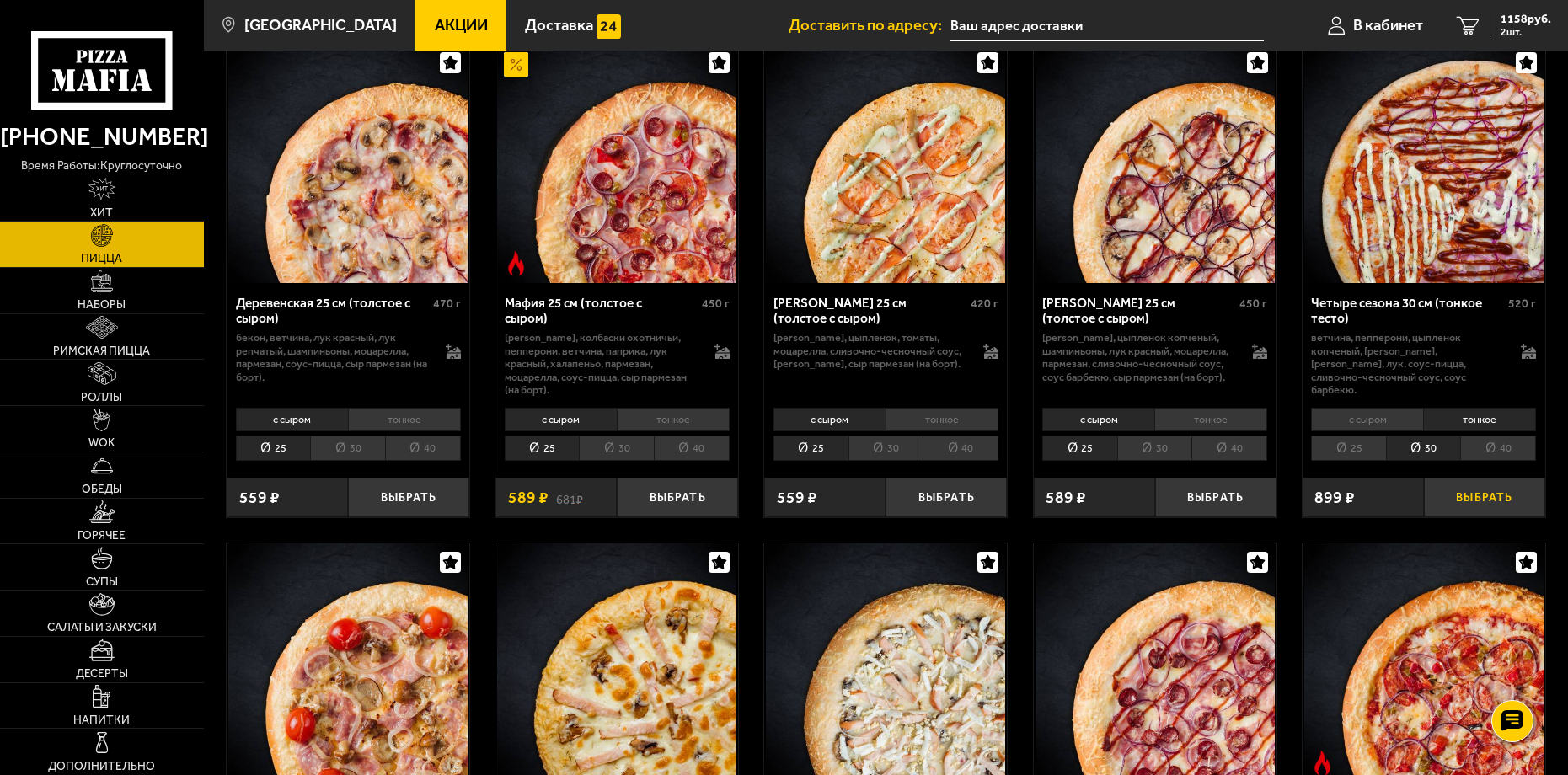
click at [1496, 504] on button "Выбрать" at bounding box center [1483, 497] width 121 height 40
click at [124, 512] on link "Горячее" at bounding box center [102, 521] width 204 height 46
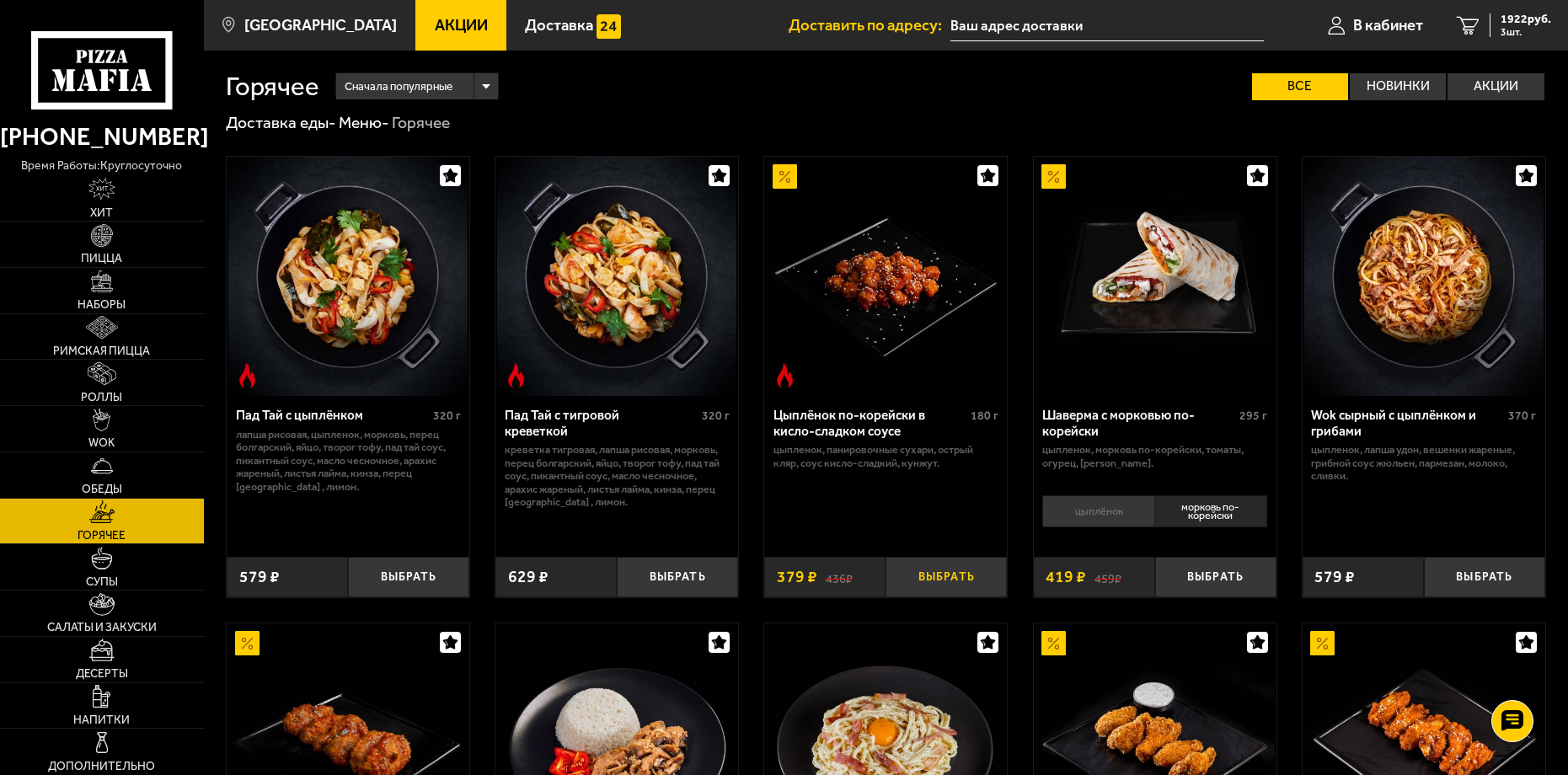
click at [957, 572] on button "Выбрать" at bounding box center [946, 576] width 121 height 40
click at [1491, 20] on div "2301 руб. 4 шт." at bounding box center [1519, 25] width 62 height 24
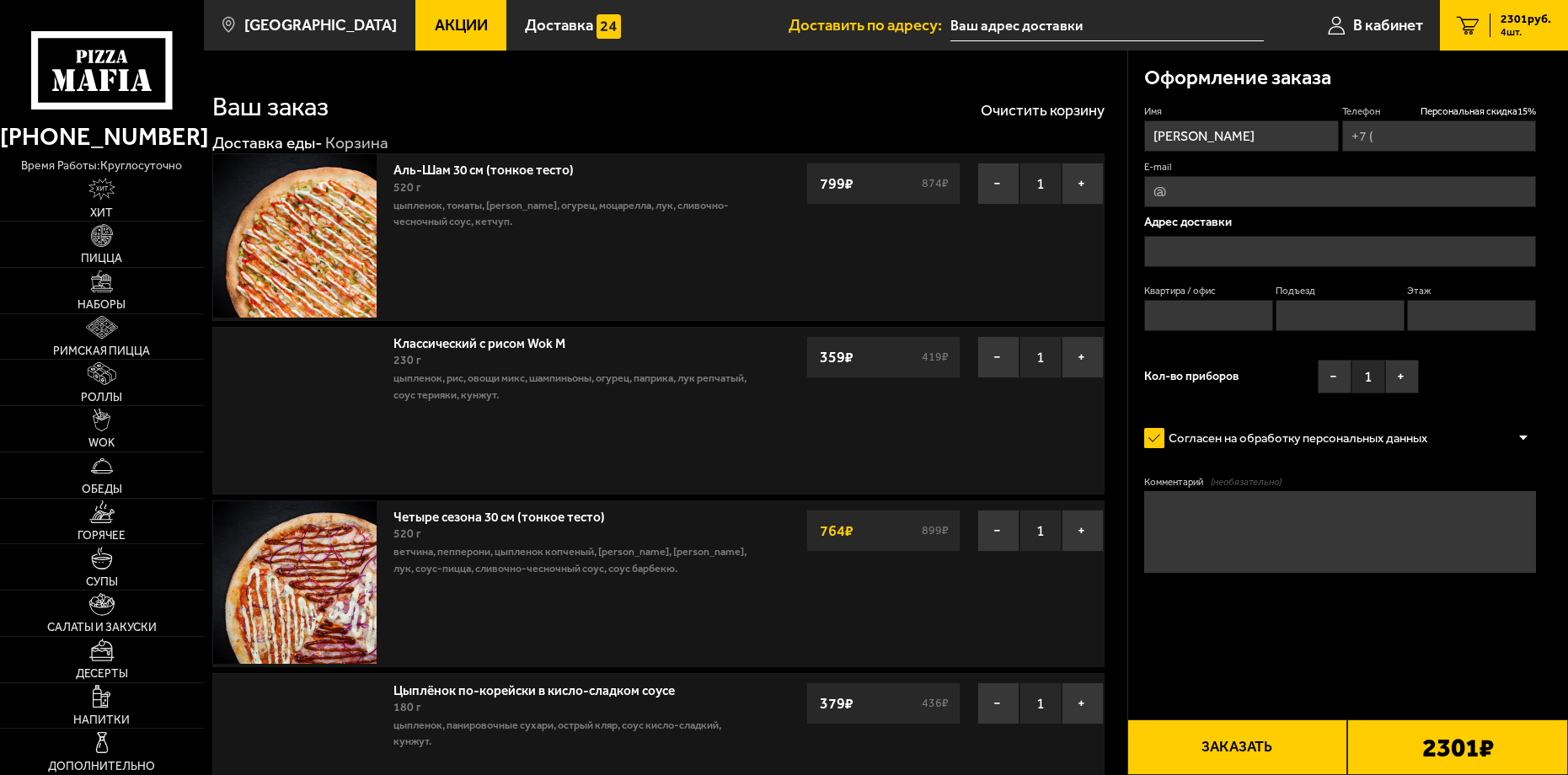
type input "[PHONE_NUMBER]"
type input "[STREET_ADDRESS]"
type input "670"
type input "10"
type input "5"
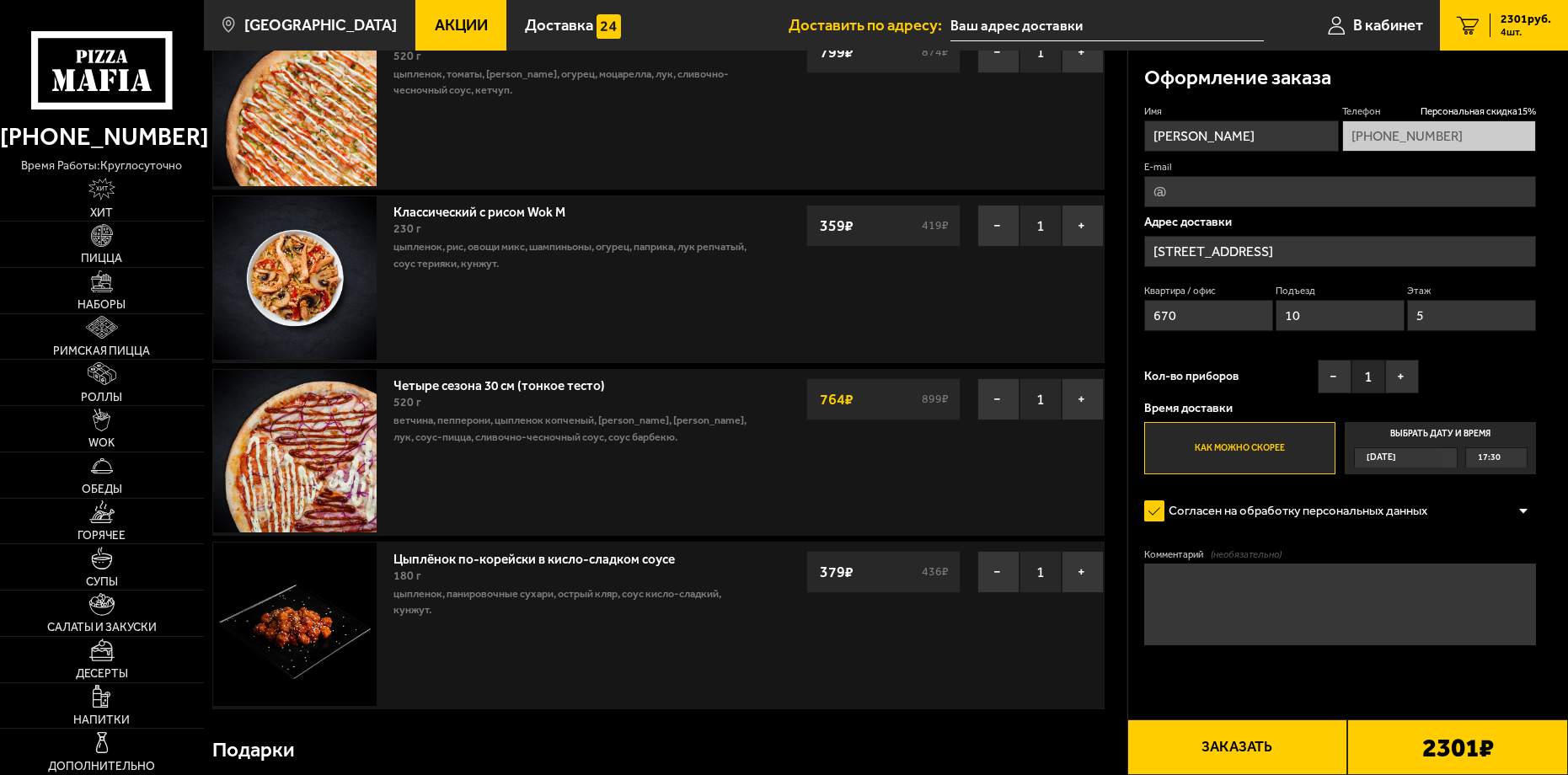
scroll to position [168, 0]
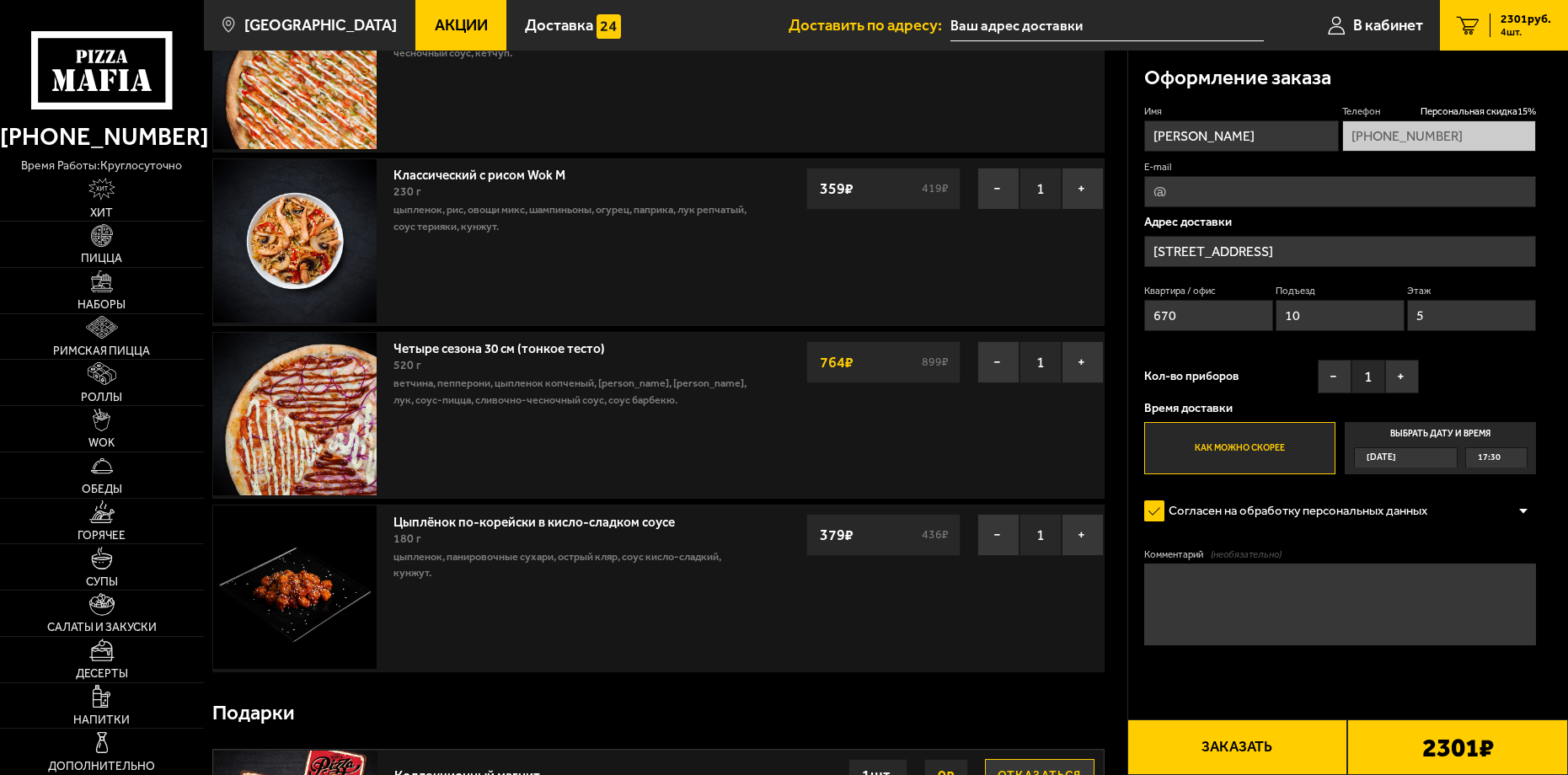
click at [1174, 195] on input "E-mail" at bounding box center [1340, 191] width 392 height 31
type input "[EMAIL_ADDRESS][DOMAIN_NAME]"
click at [1319, 381] on button "−" at bounding box center [1334, 376] width 33 height 33
click at [1284, 381] on div "Кол-во приборов − 0 +" at bounding box center [1281, 380] width 275 height 42
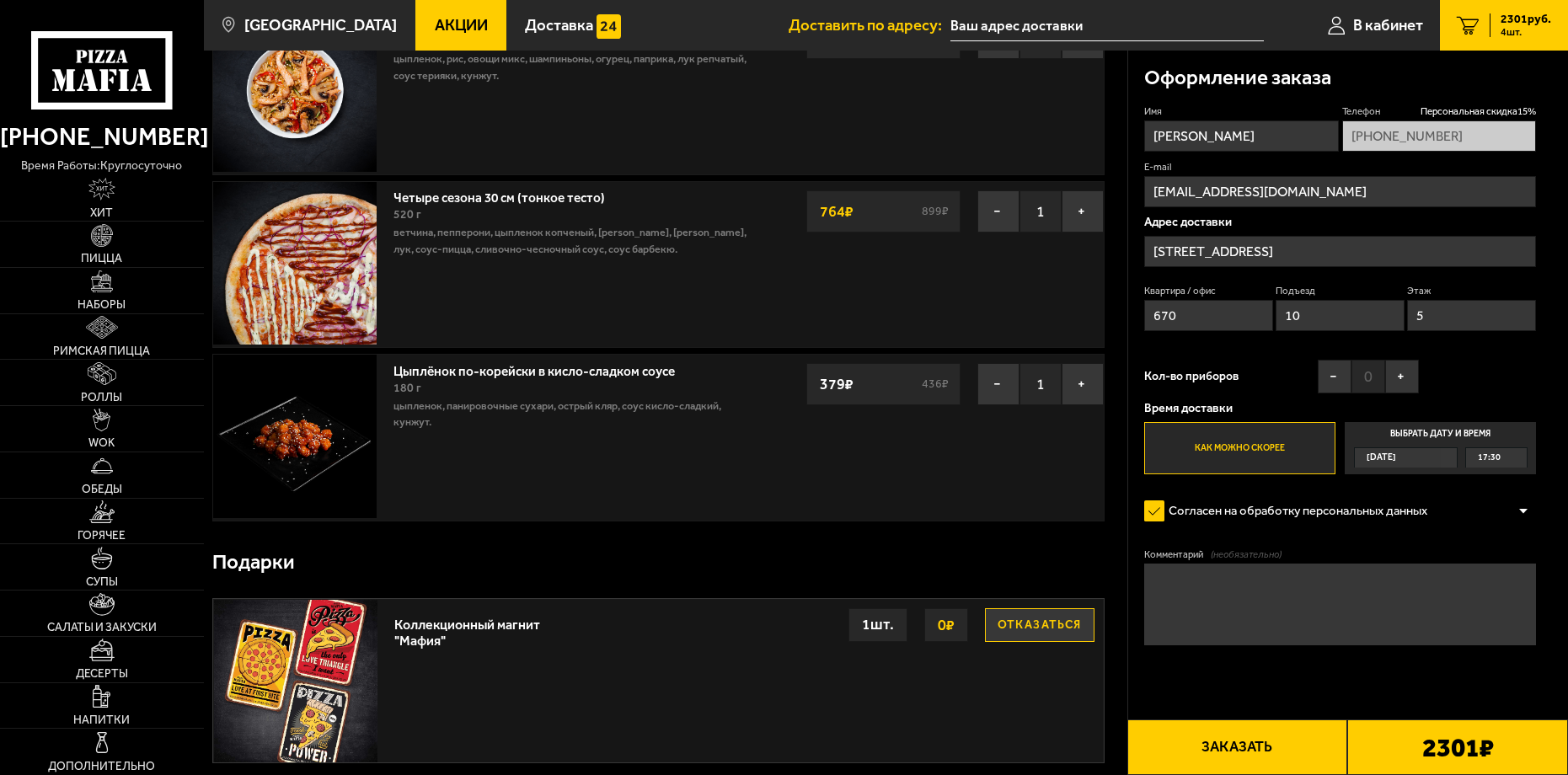
scroll to position [337, 0]
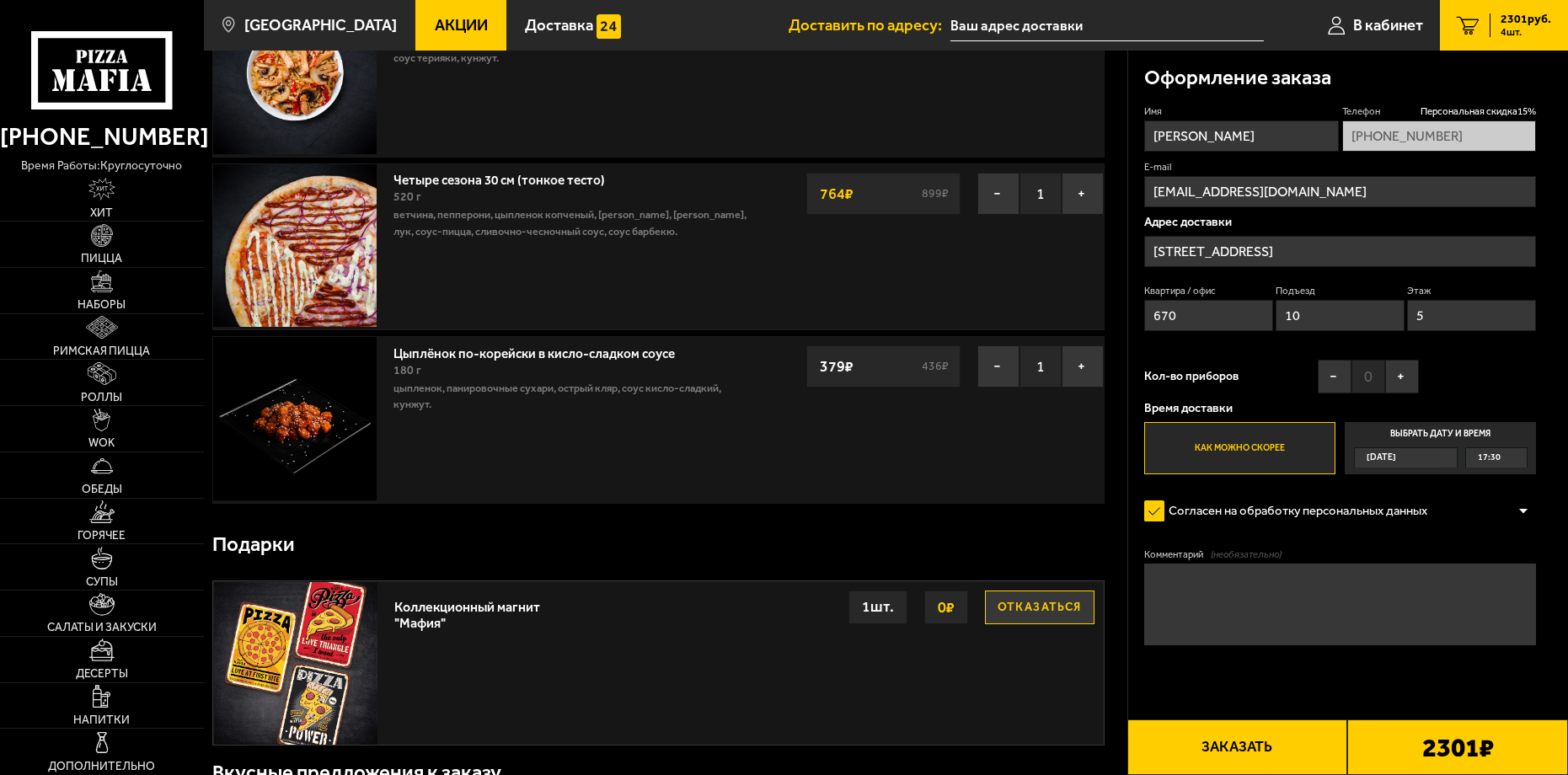
click at [1009, 609] on button "Отказаться" at bounding box center [1039, 607] width 109 height 33
click at [1518, 506] on div at bounding box center [1522, 510] width 26 height 12
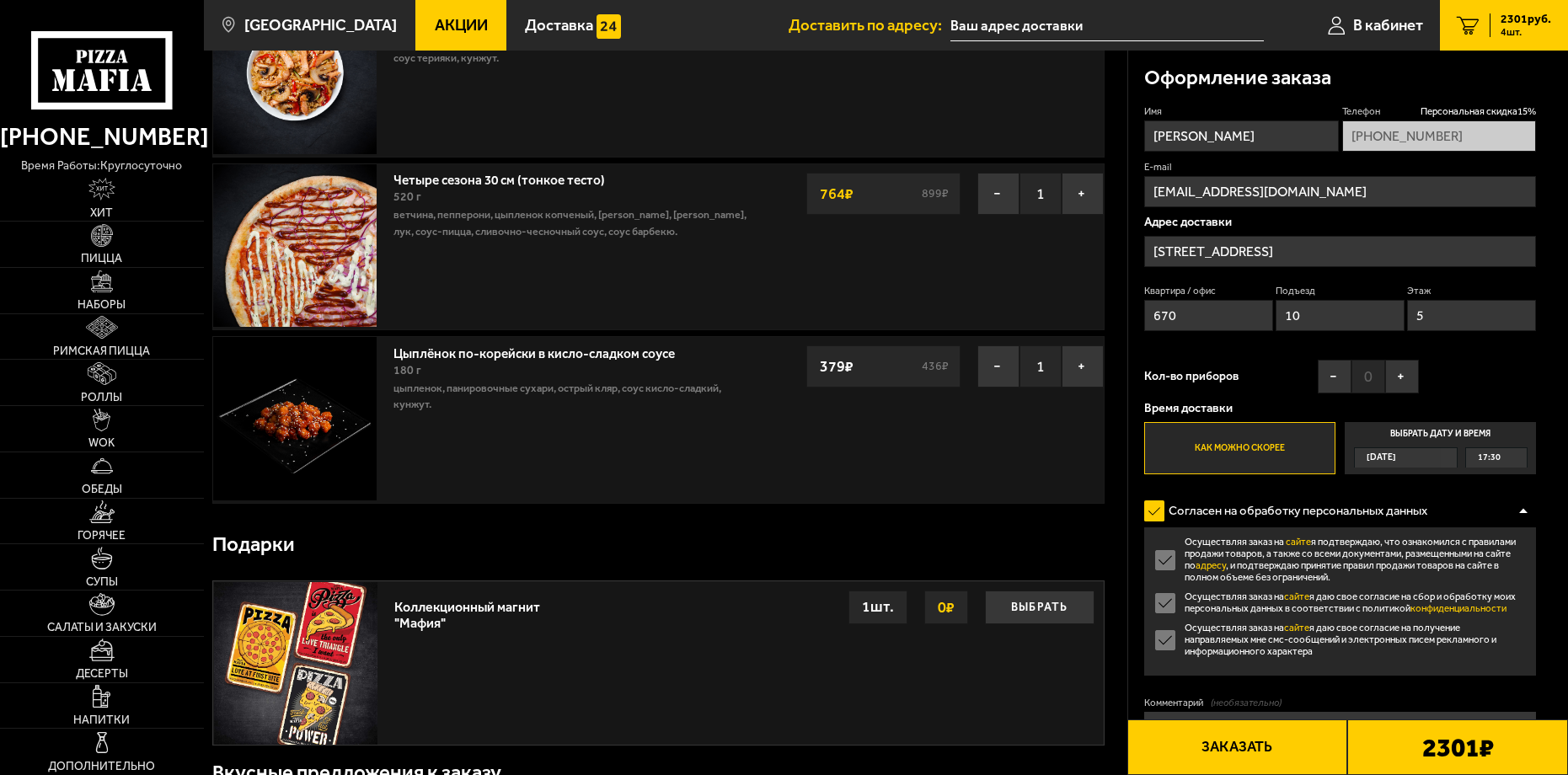
click at [1518, 506] on div at bounding box center [1522, 510] width 26 height 12
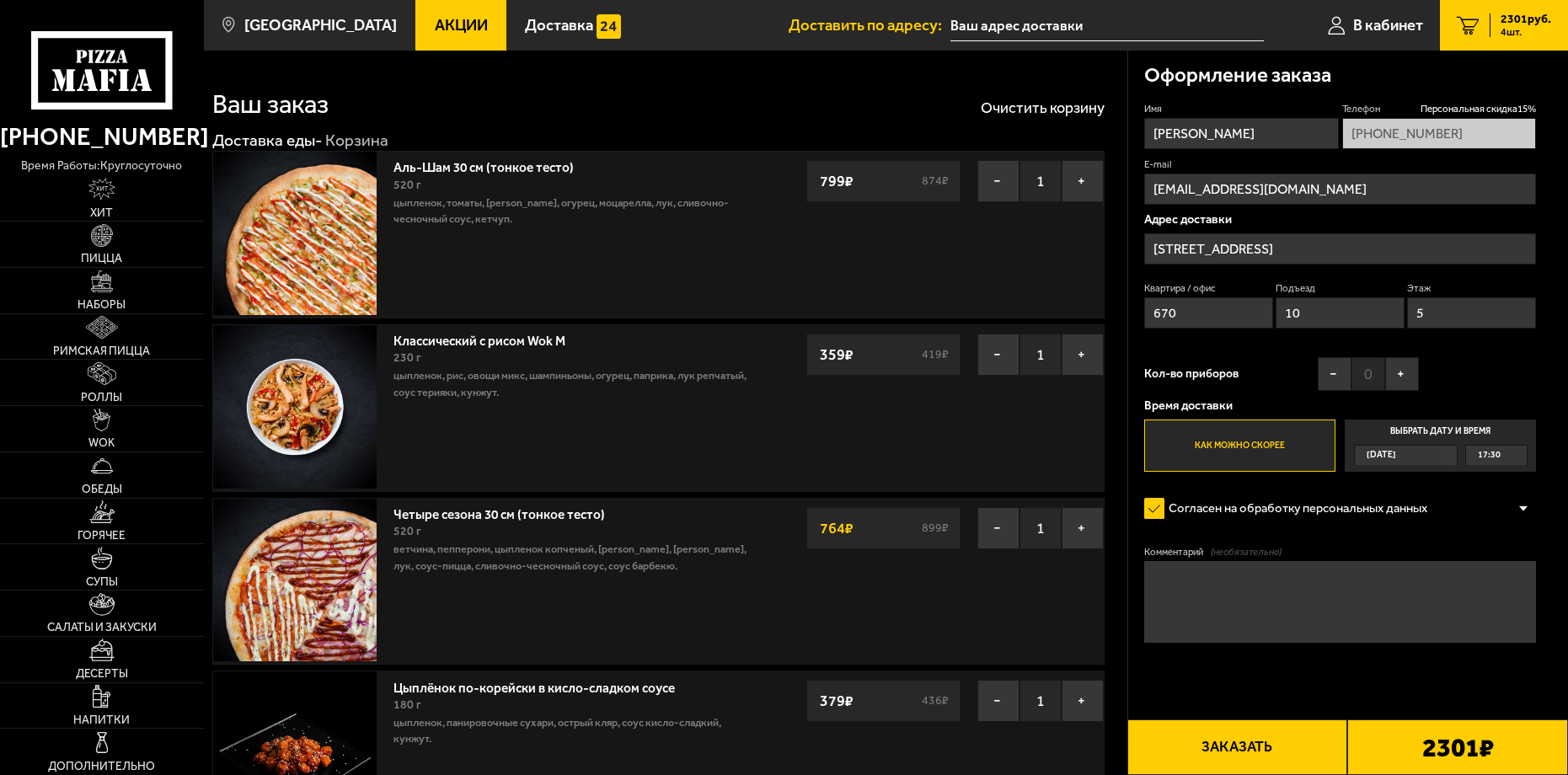
scroll to position [0, 0]
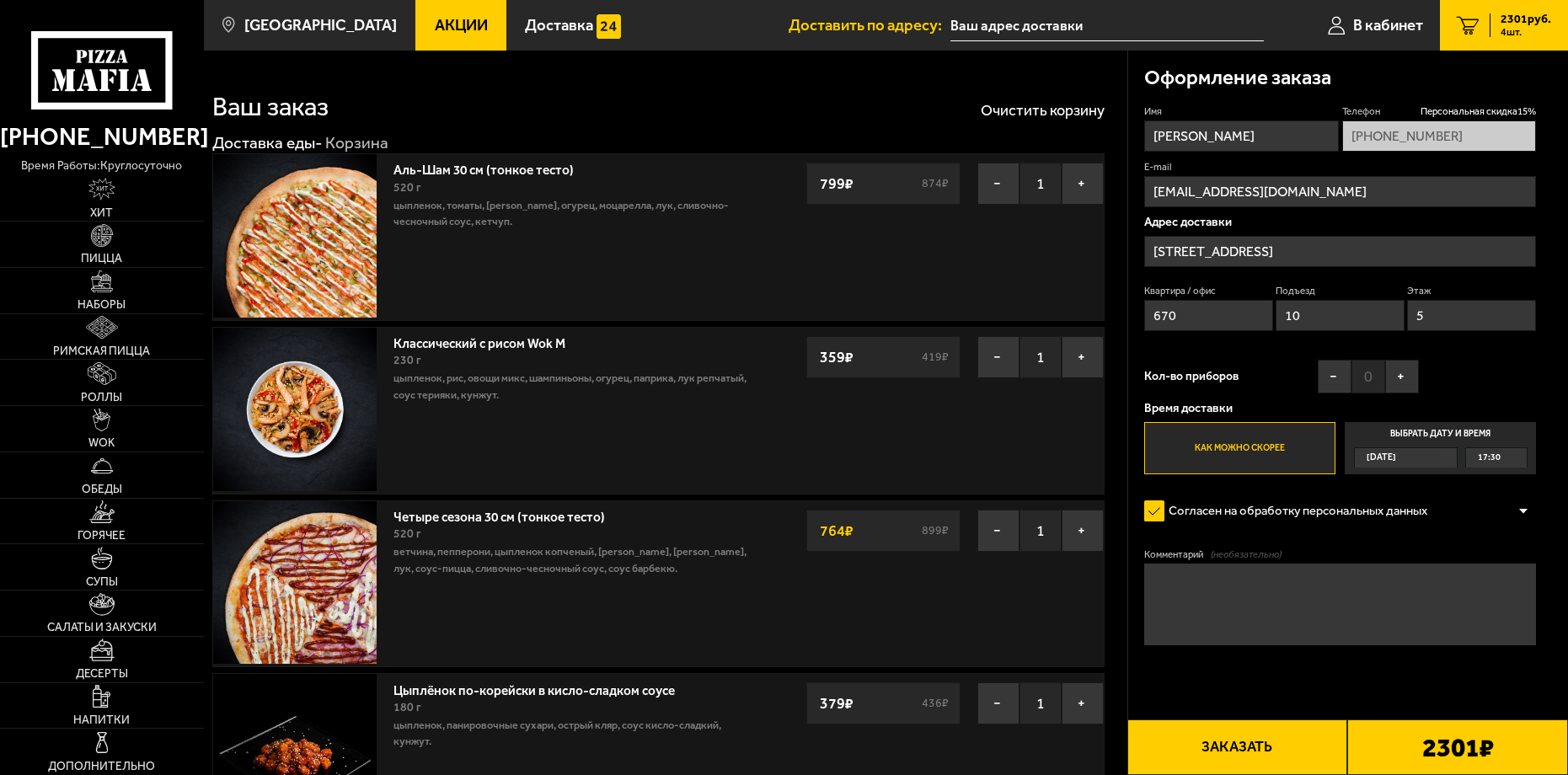
click at [1230, 739] on button "Заказать" at bounding box center [1238, 746] width 221 height 55
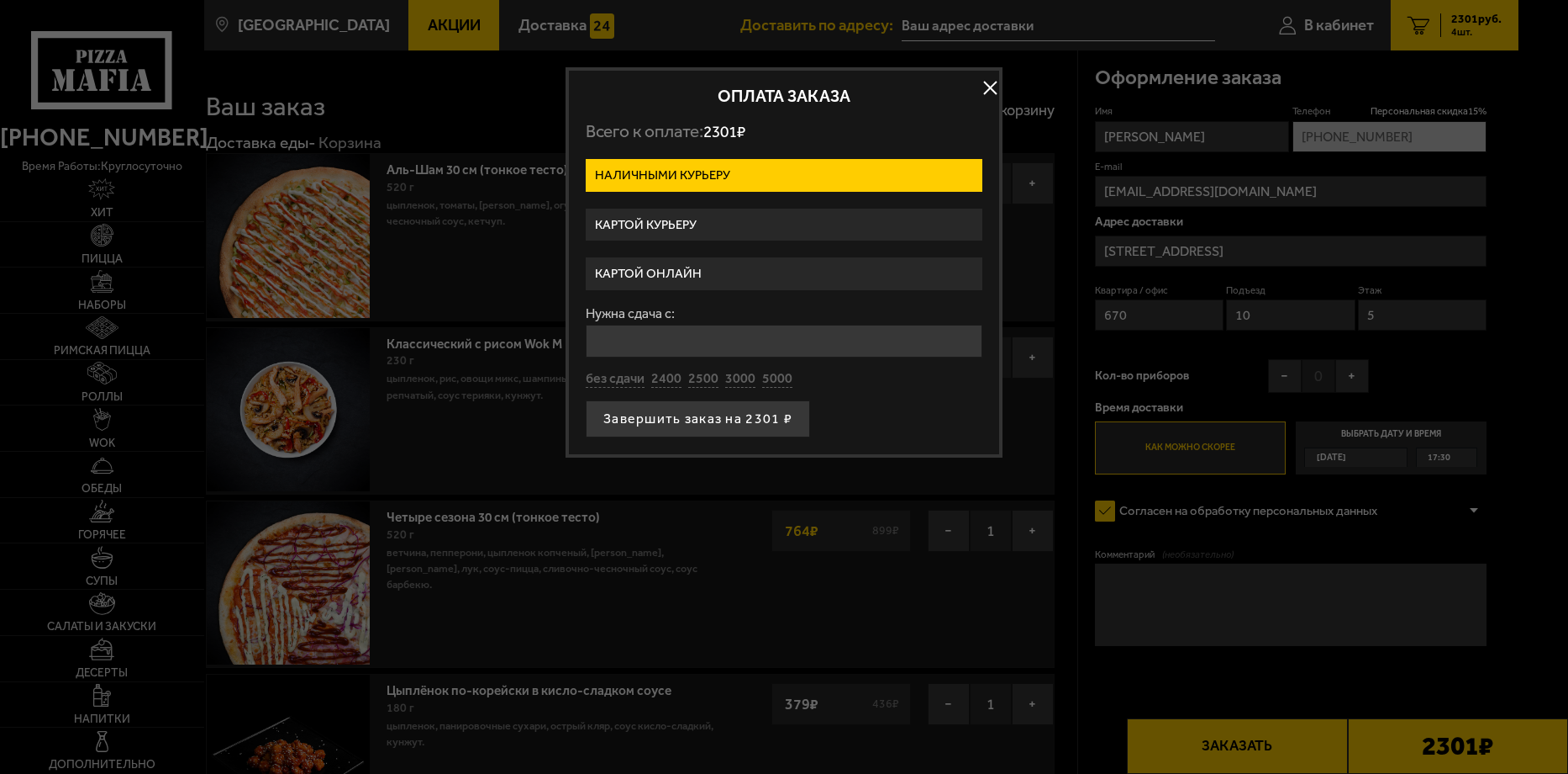
click at [718, 217] on label "Картой курьеру" at bounding box center [784, 225] width 397 height 33
click at [0, 0] on input "Картой курьеру" at bounding box center [0, 0] width 0 height 0
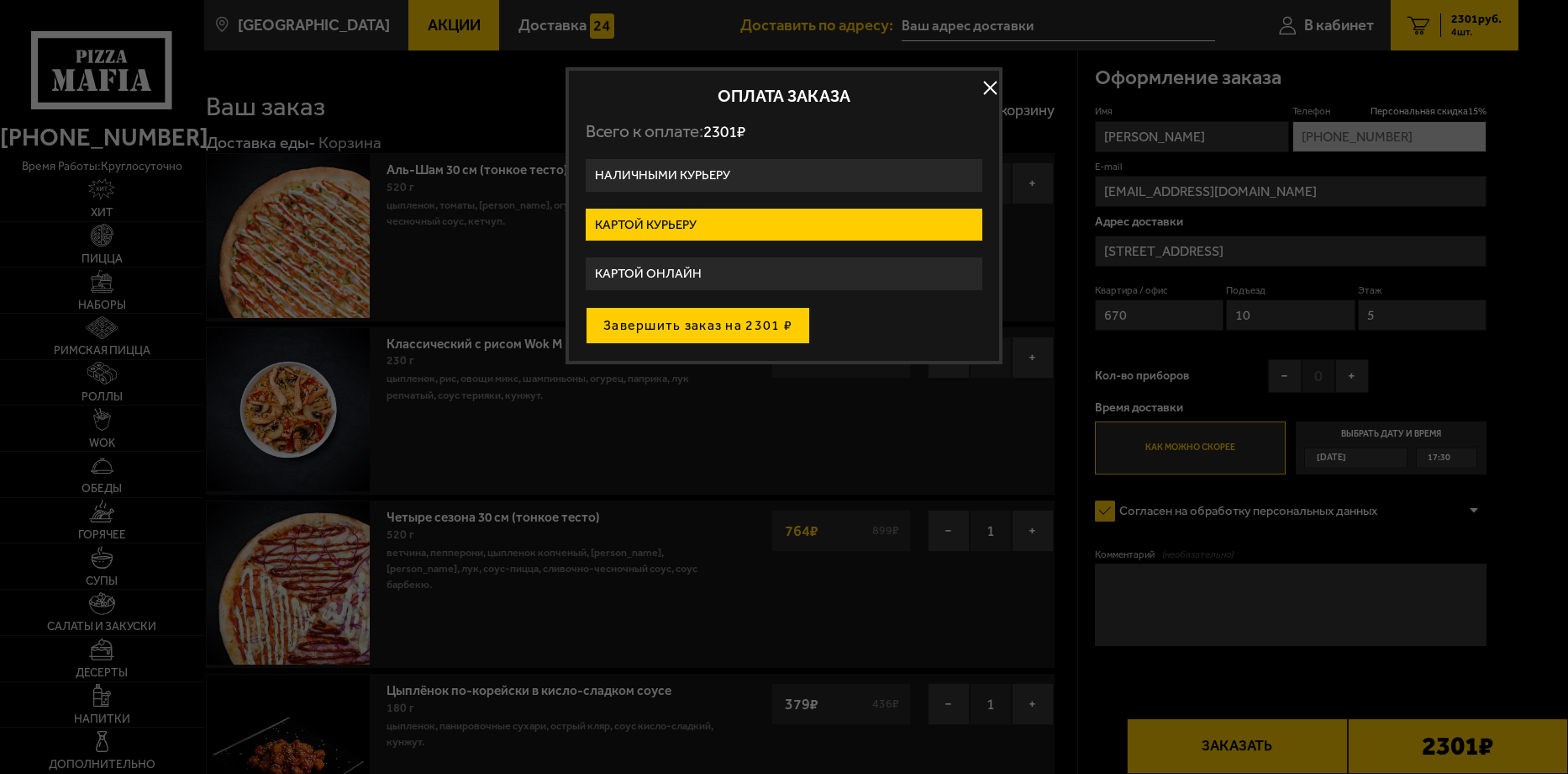
click at [766, 330] on button "Завершить заказ на 2301 ₽" at bounding box center [698, 325] width 224 height 37
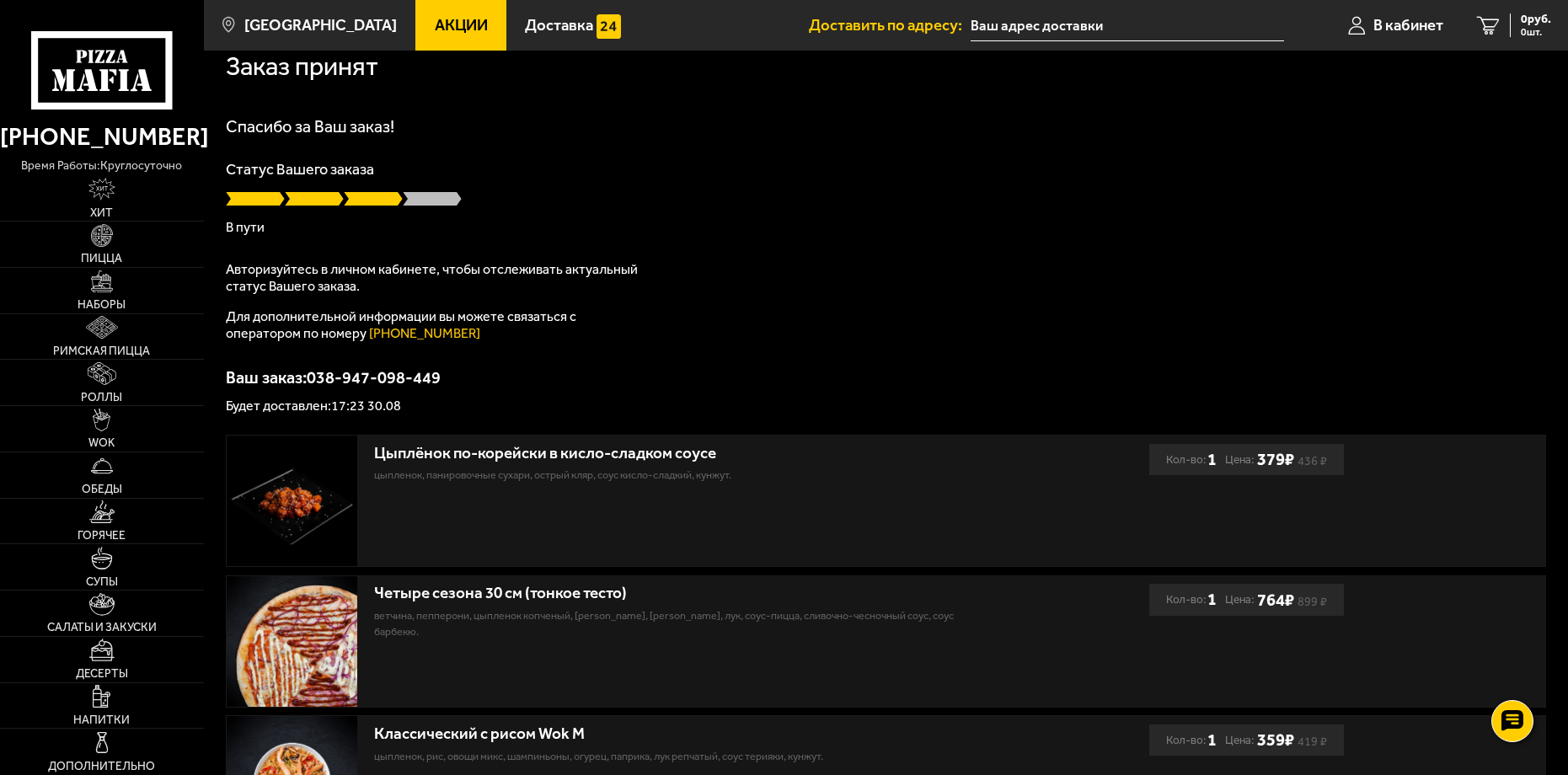
scroll to position [85, 0]
